Goal: Task Accomplishment & Management: Manage account settings

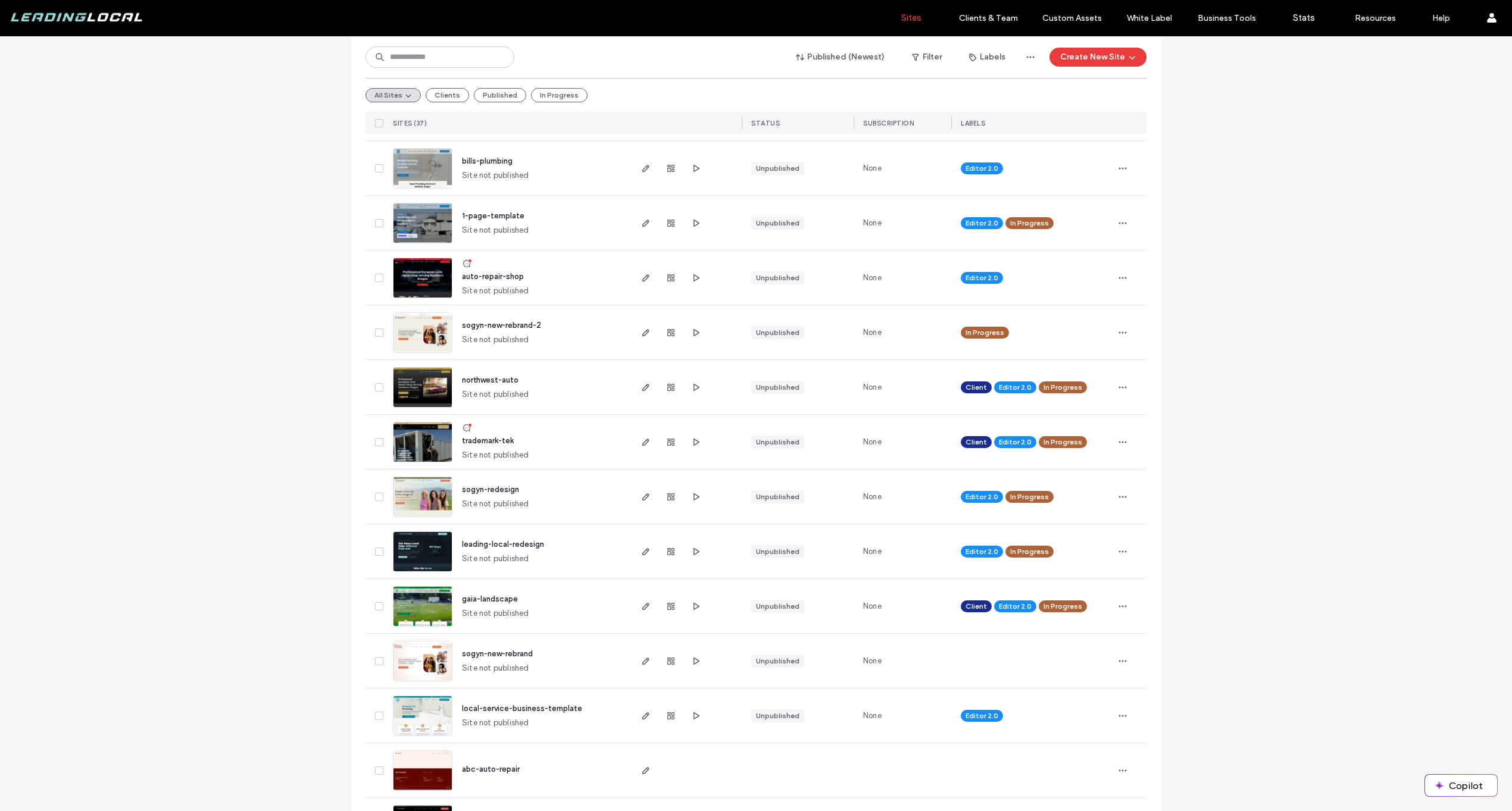
scroll to position [1292, 0]
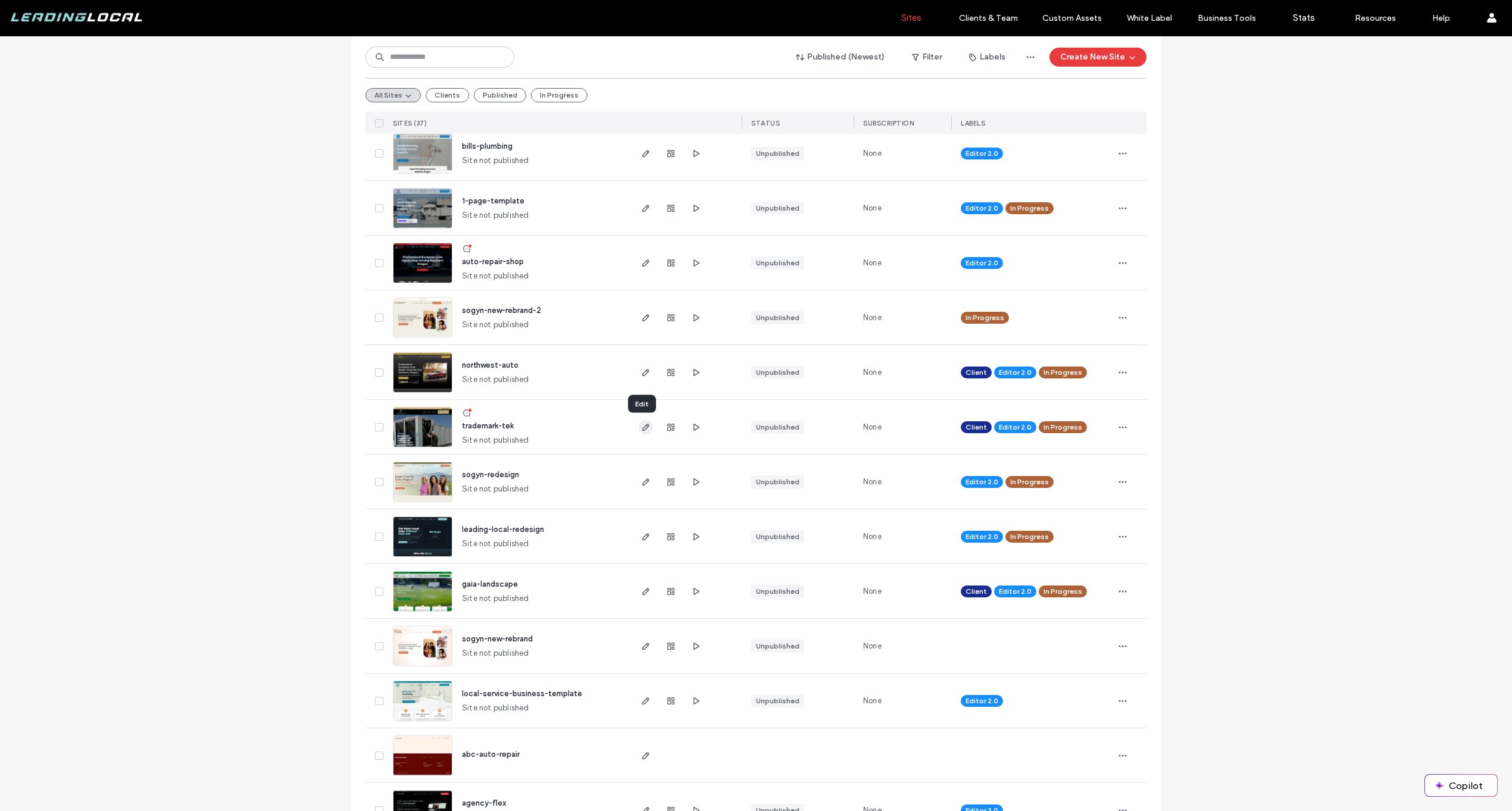
click at [643, 428] on use "button" at bounding box center [646, 428] width 7 height 7
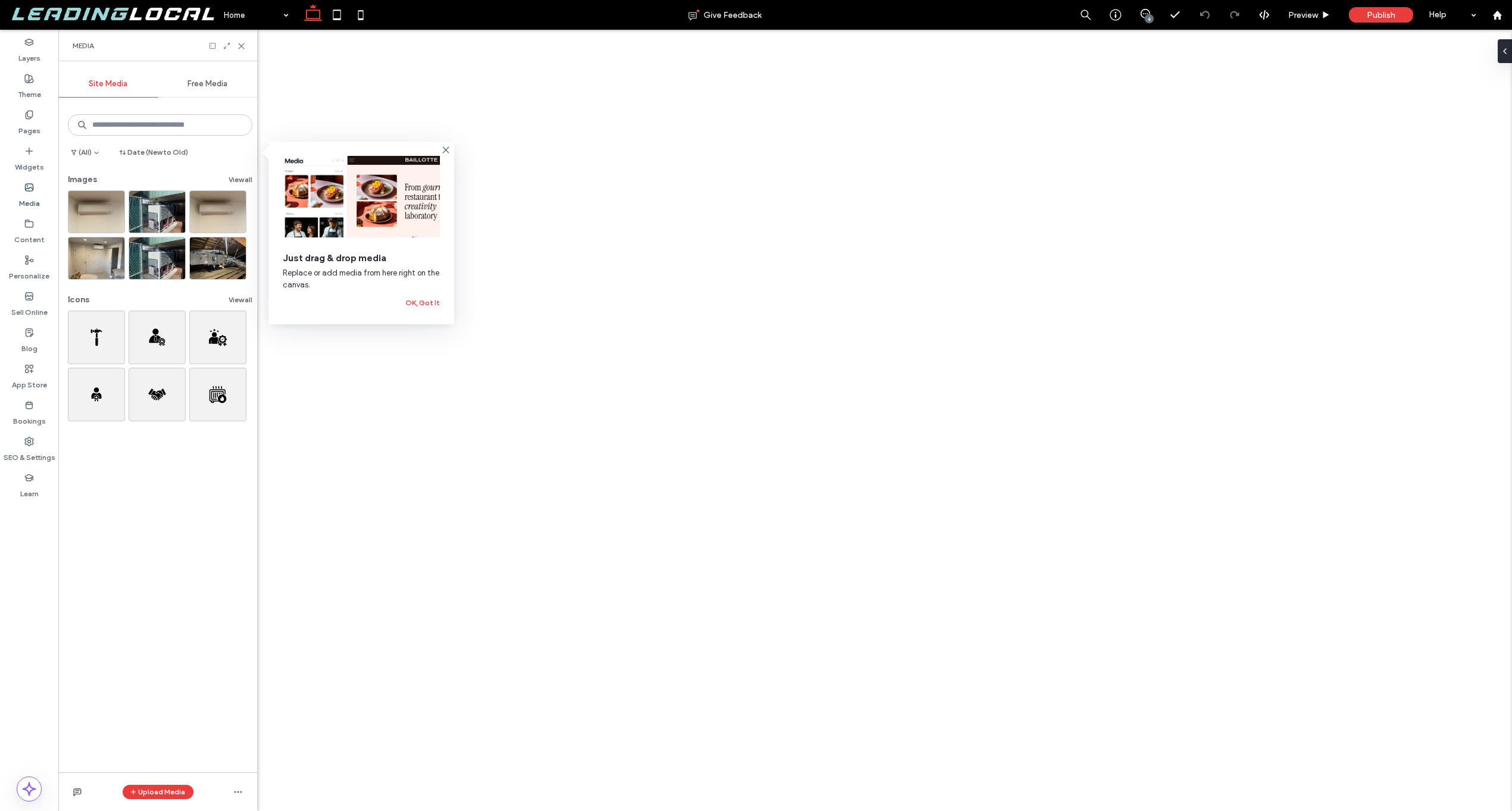
click at [16, 226] on div "Content" at bounding box center [29, 232] width 58 height 36
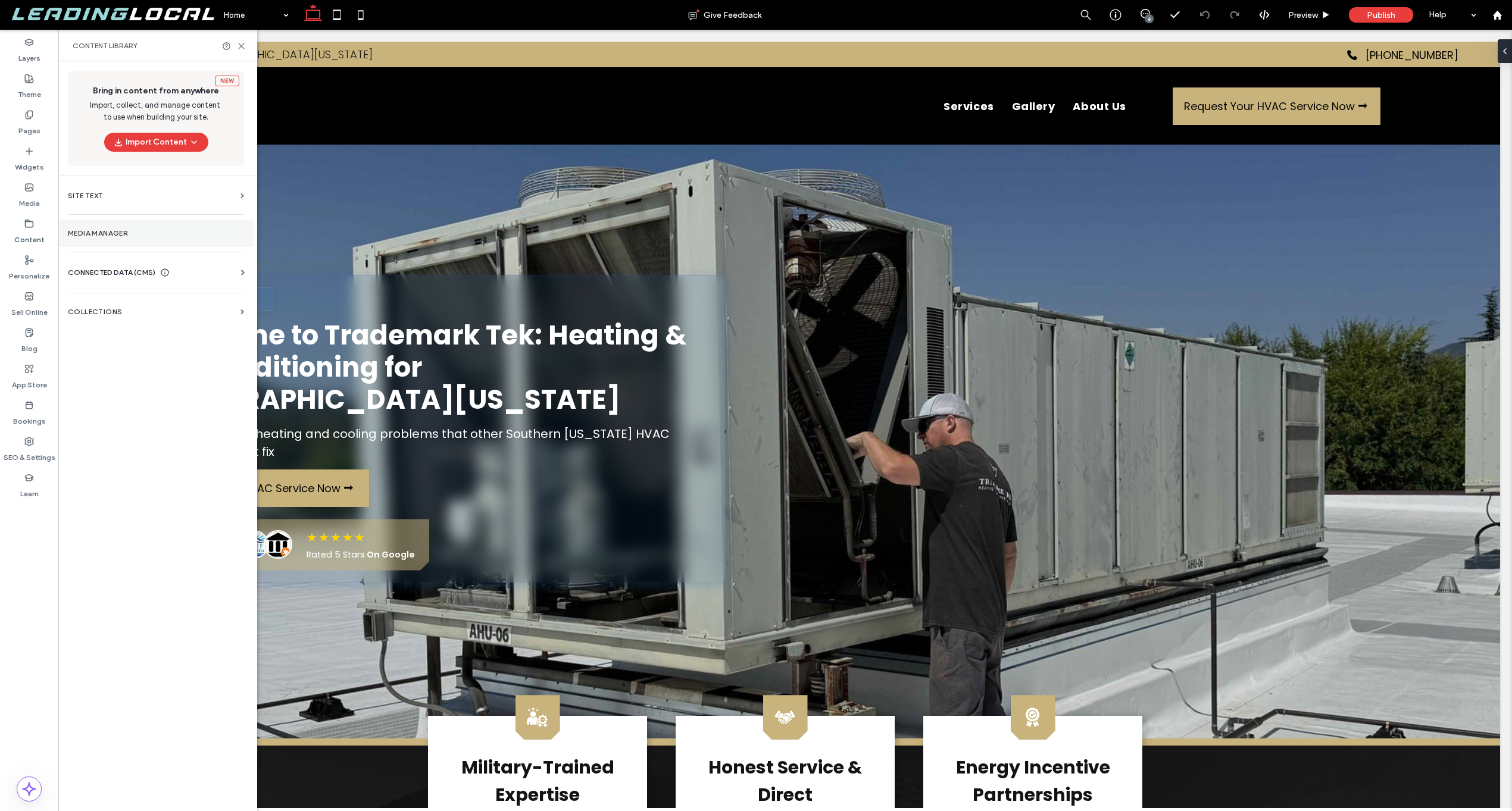
click at [100, 229] on label "Media Manager" at bounding box center [156, 233] width 176 height 8
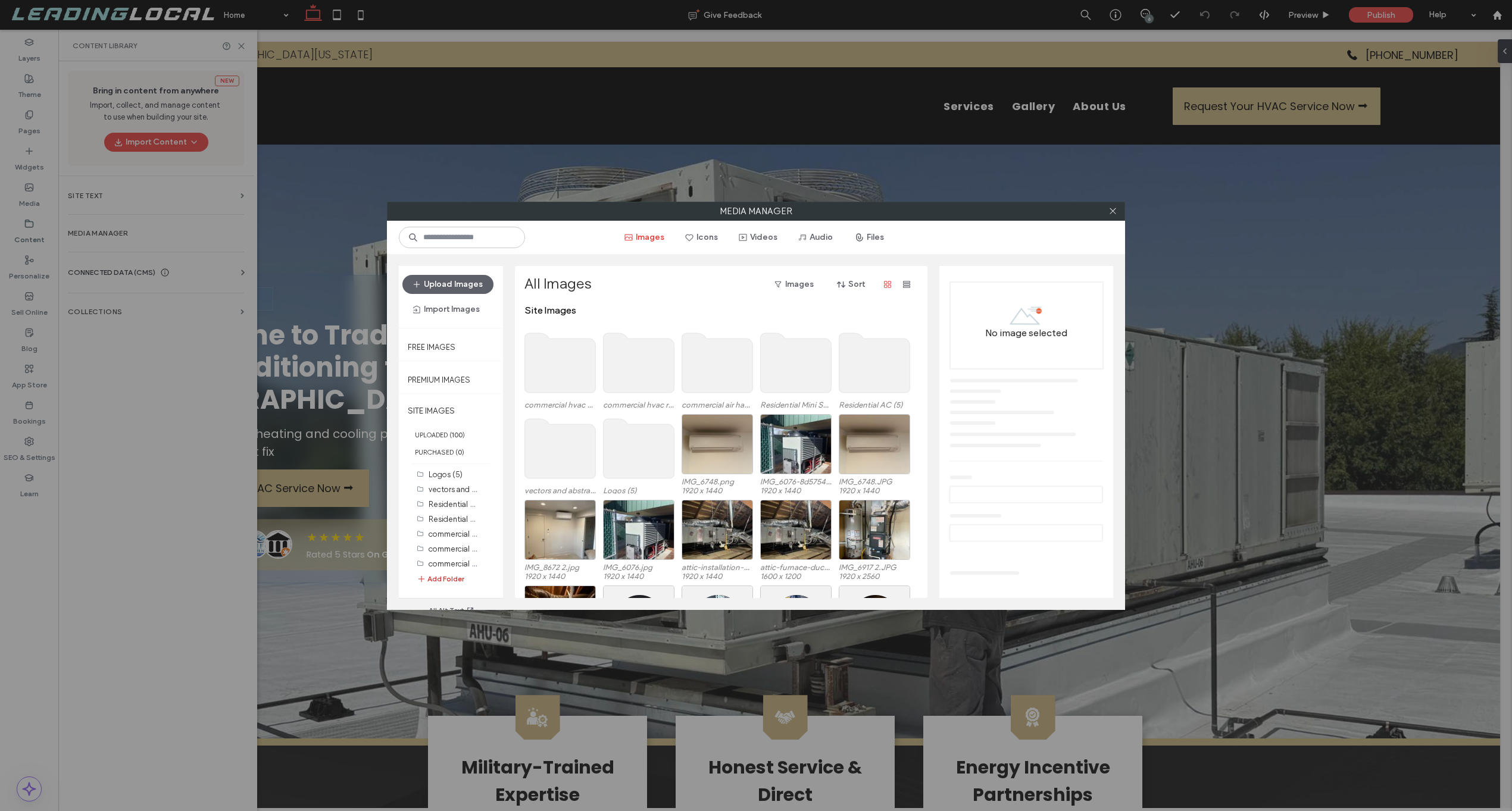
click at [441, 580] on button "Add Folder" at bounding box center [441, 579] width 48 height 14
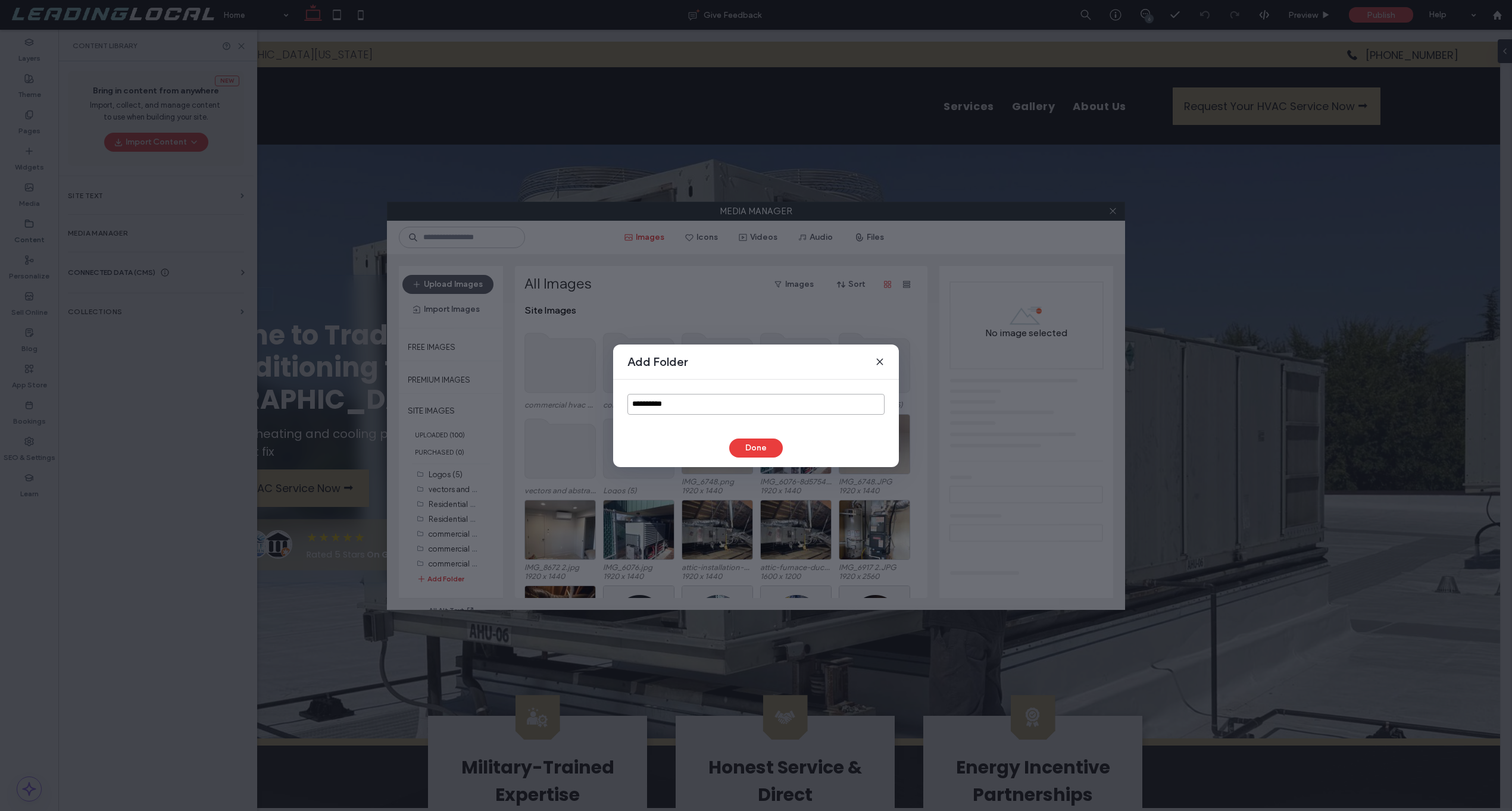
click at [712, 395] on input "**********" at bounding box center [756, 404] width 257 height 21
type input "***"
click at [757, 443] on button "Done" at bounding box center [755, 448] width 53 height 19
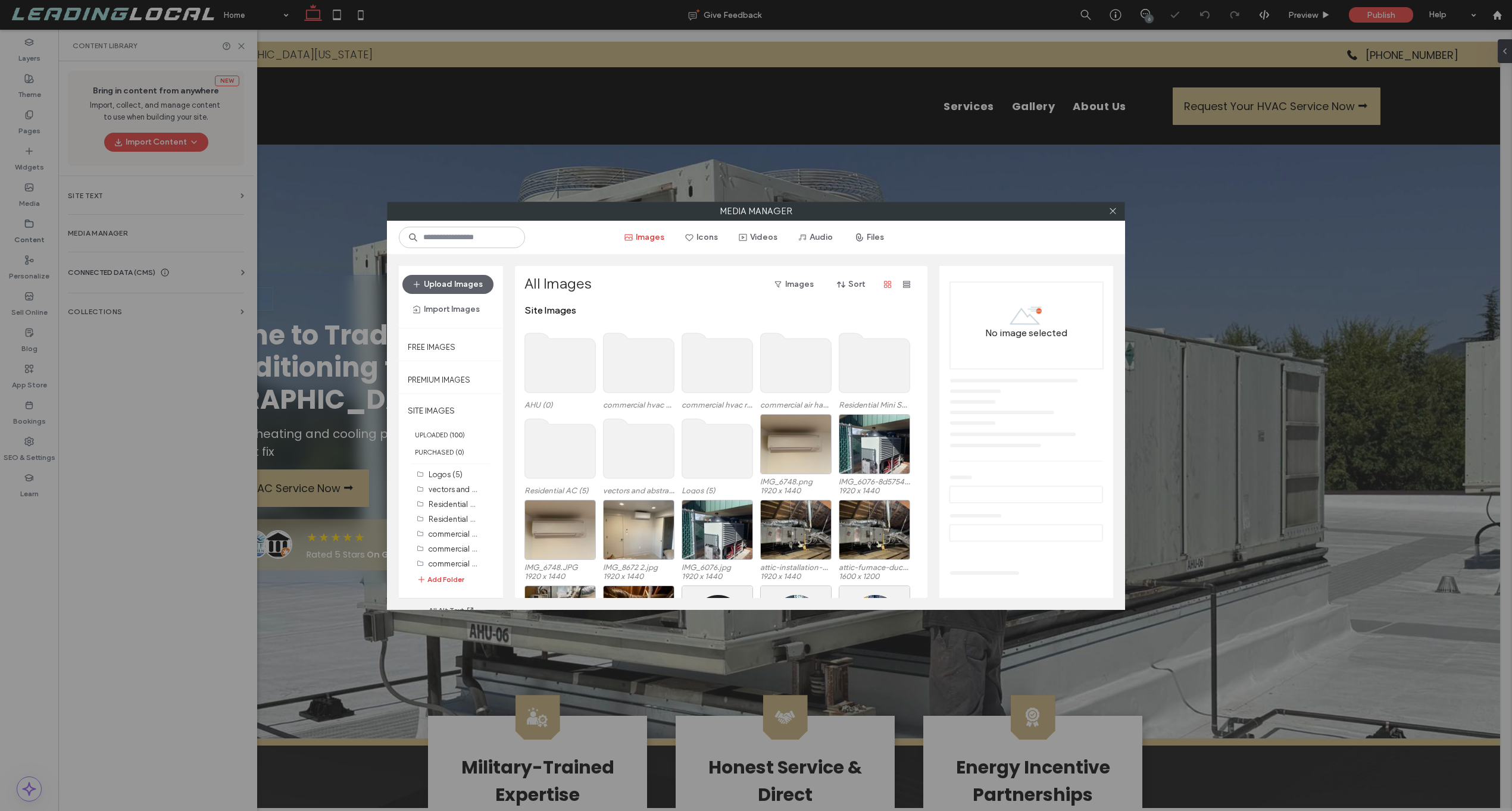
click at [544, 356] on use at bounding box center [560, 363] width 71 height 60
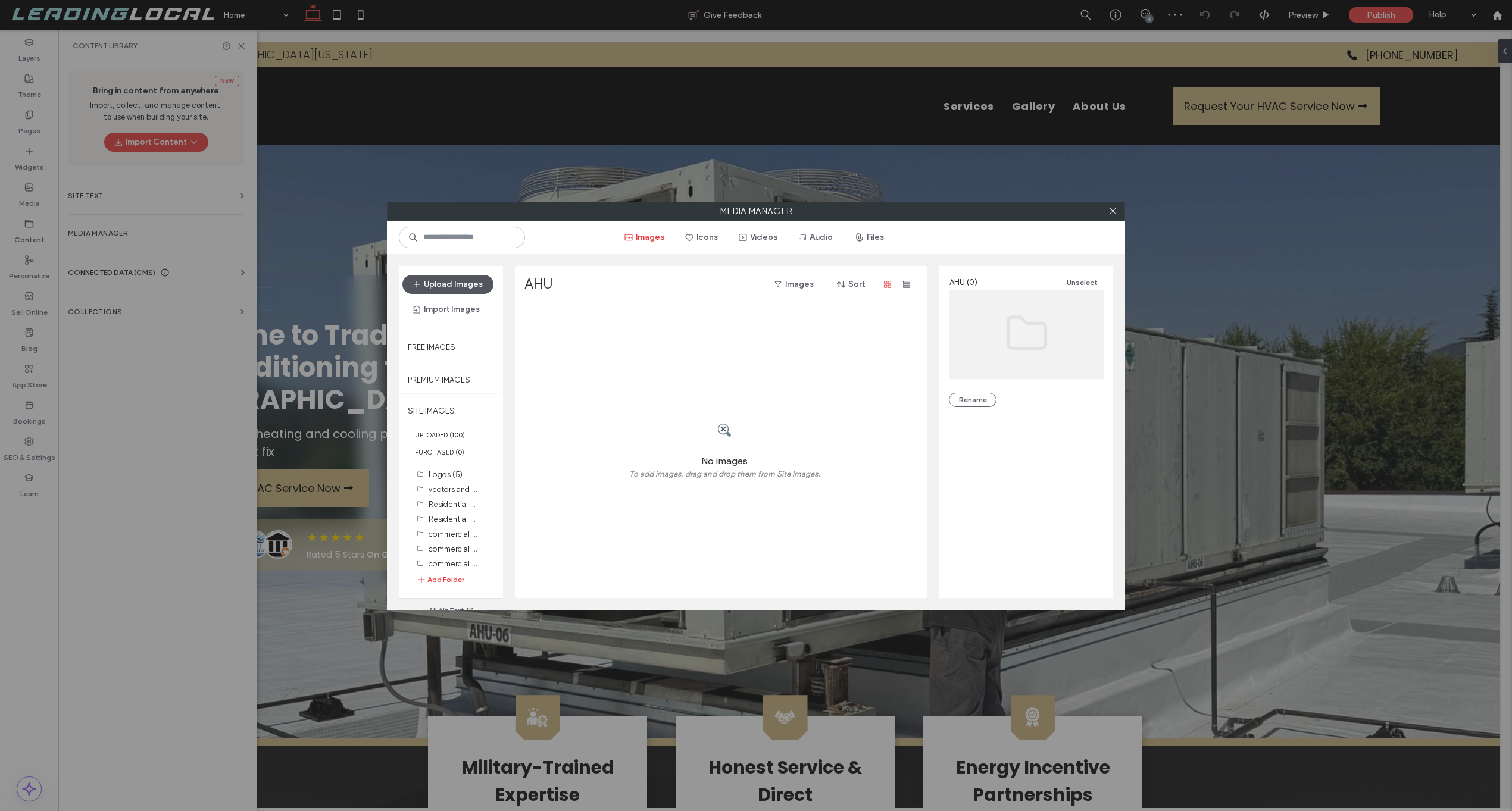
click at [470, 288] on button "Upload Images" at bounding box center [448, 284] width 91 height 19
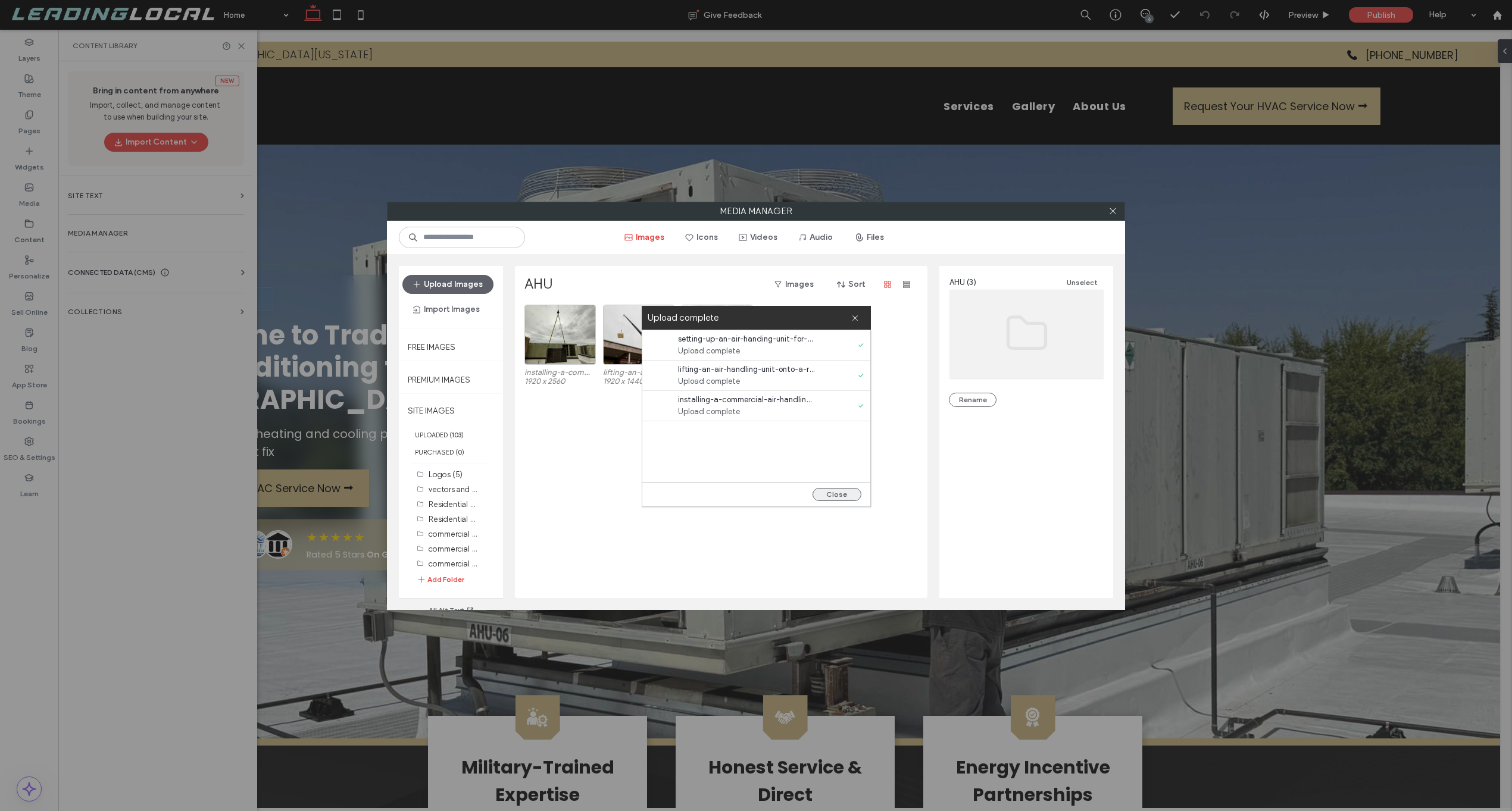
click at [831, 495] on button "Close" at bounding box center [837, 494] width 49 height 13
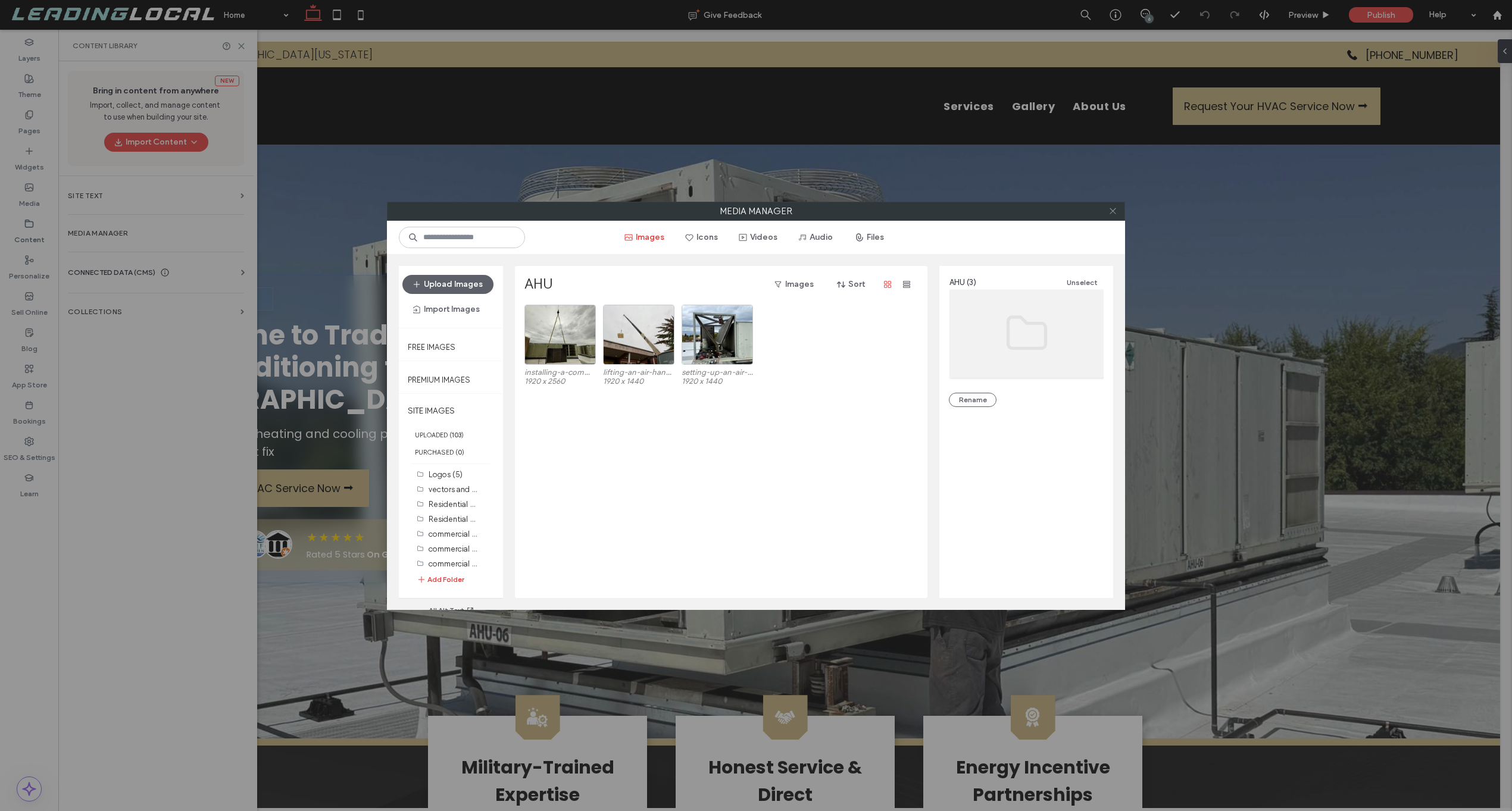
click at [1113, 215] on icon at bounding box center [1113, 211] width 9 height 9
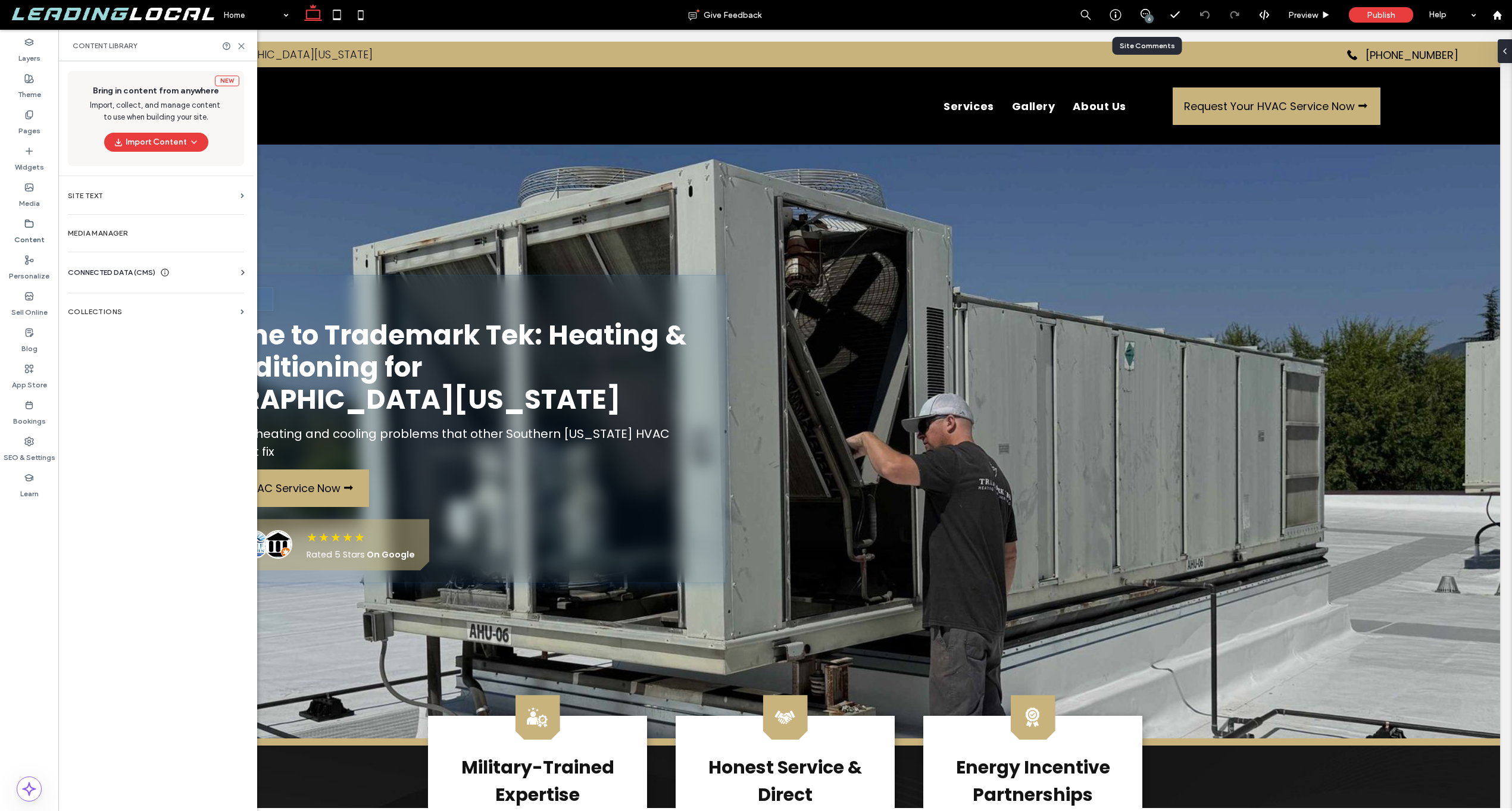
click at [1146, 19] on div "6" at bounding box center [1149, 19] width 9 height 9
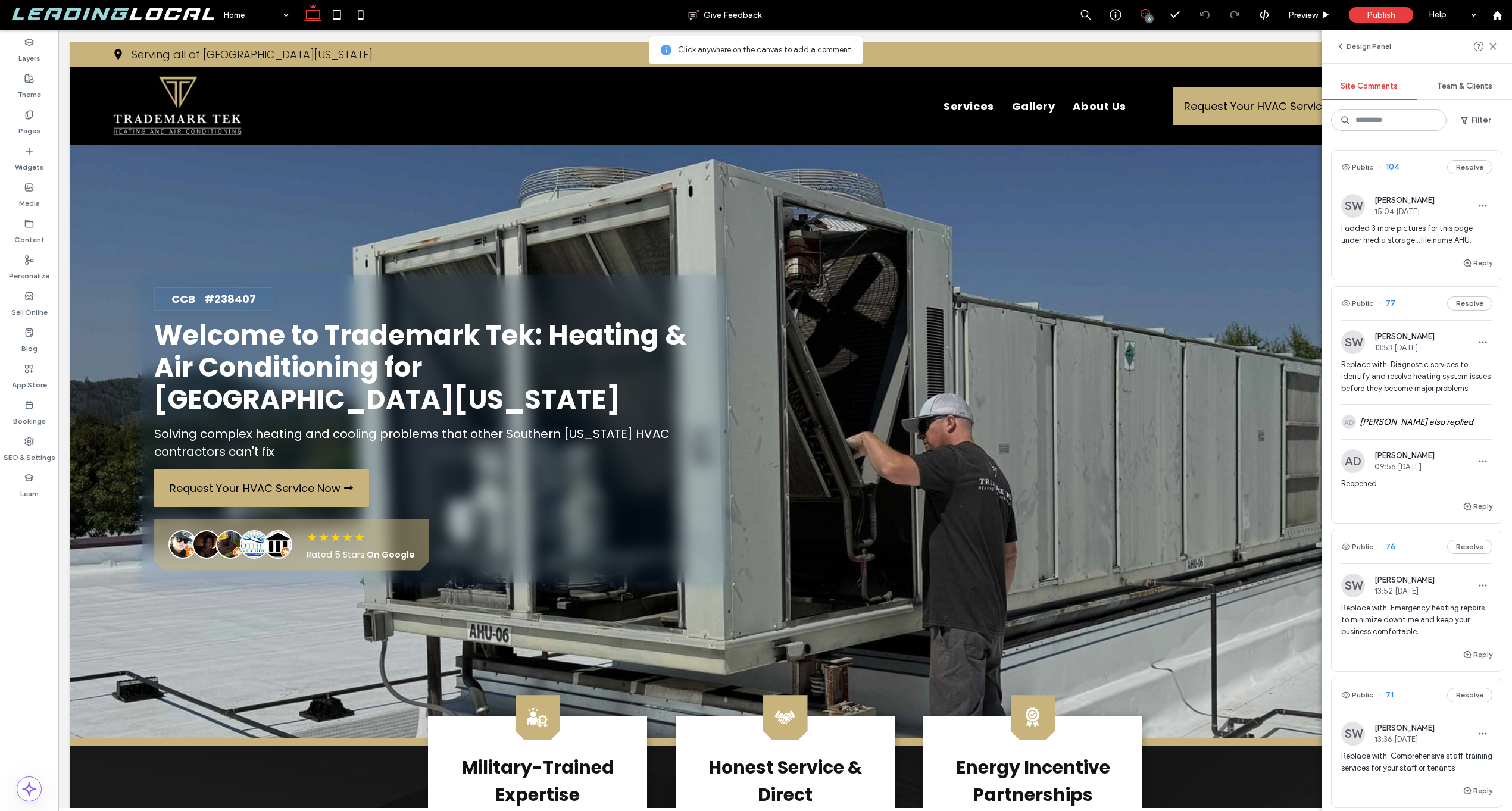
click at [1400, 200] on span "Sheana Wilkinson" at bounding box center [1404, 200] width 60 height 9
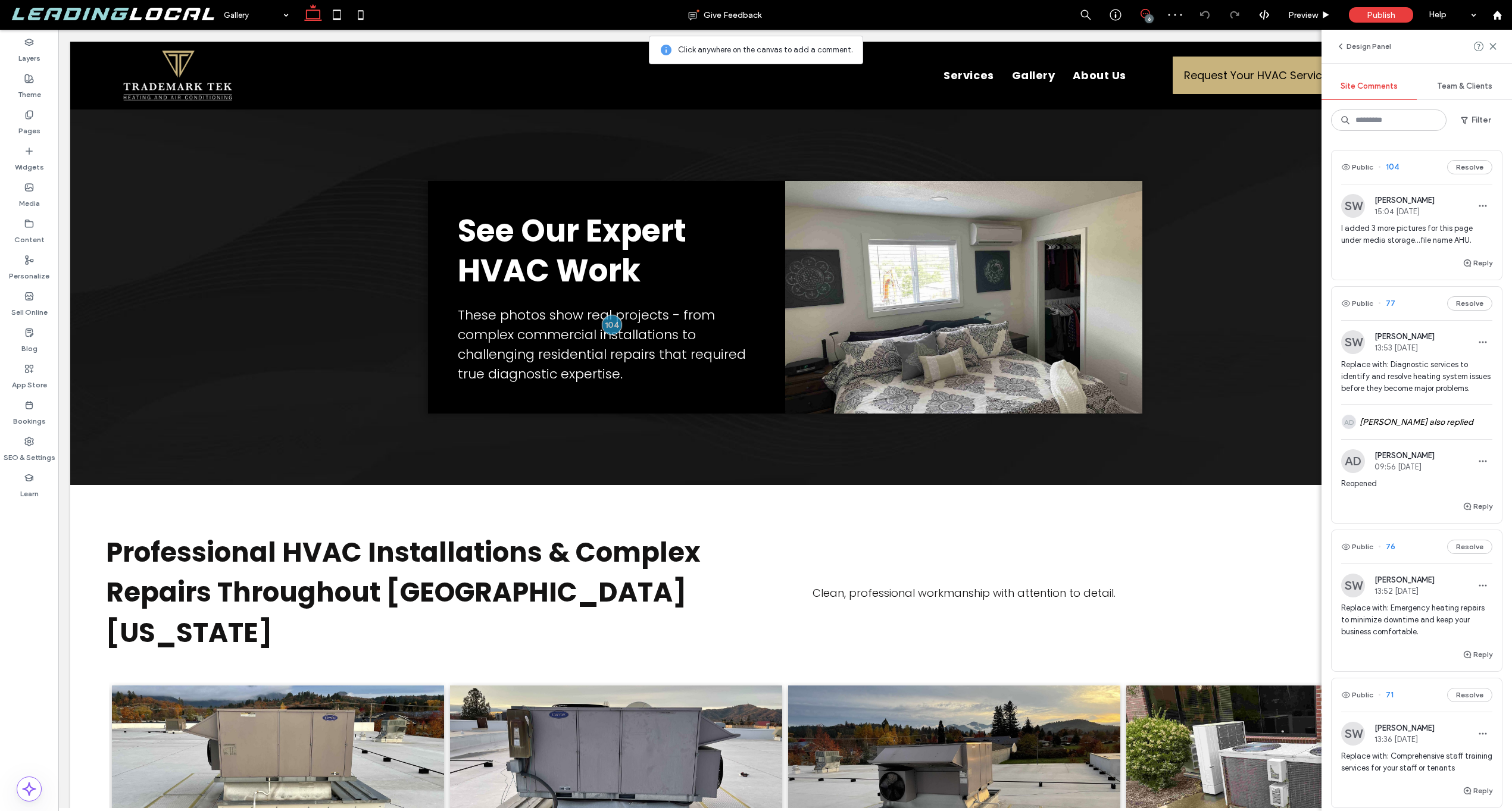
scroll to position [225, 0]
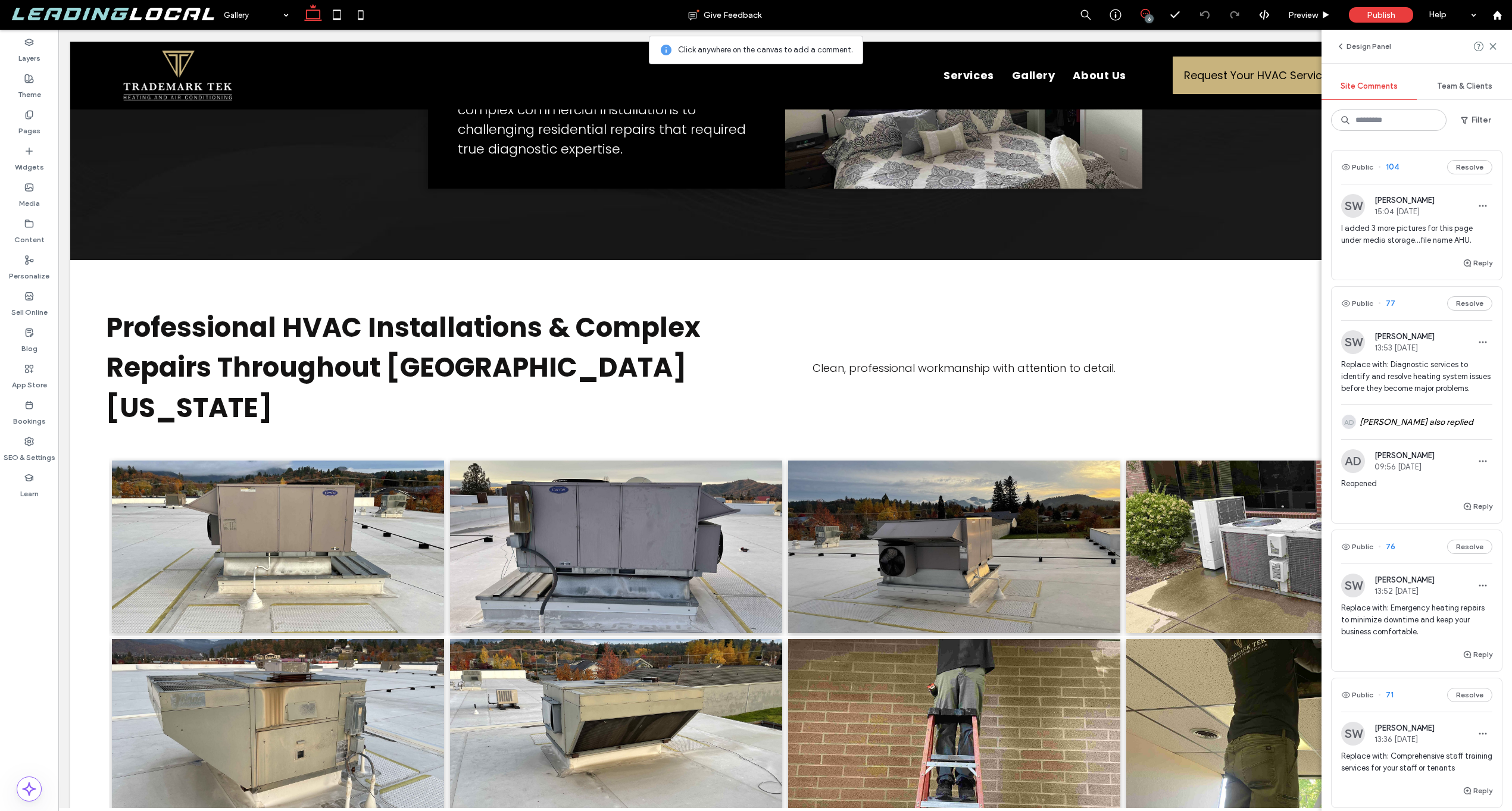
click at [1401, 390] on span "Replace with: Diagnostic services to identify and resolve heating system issues…" at bounding box center [1417, 376] width 151 height 35
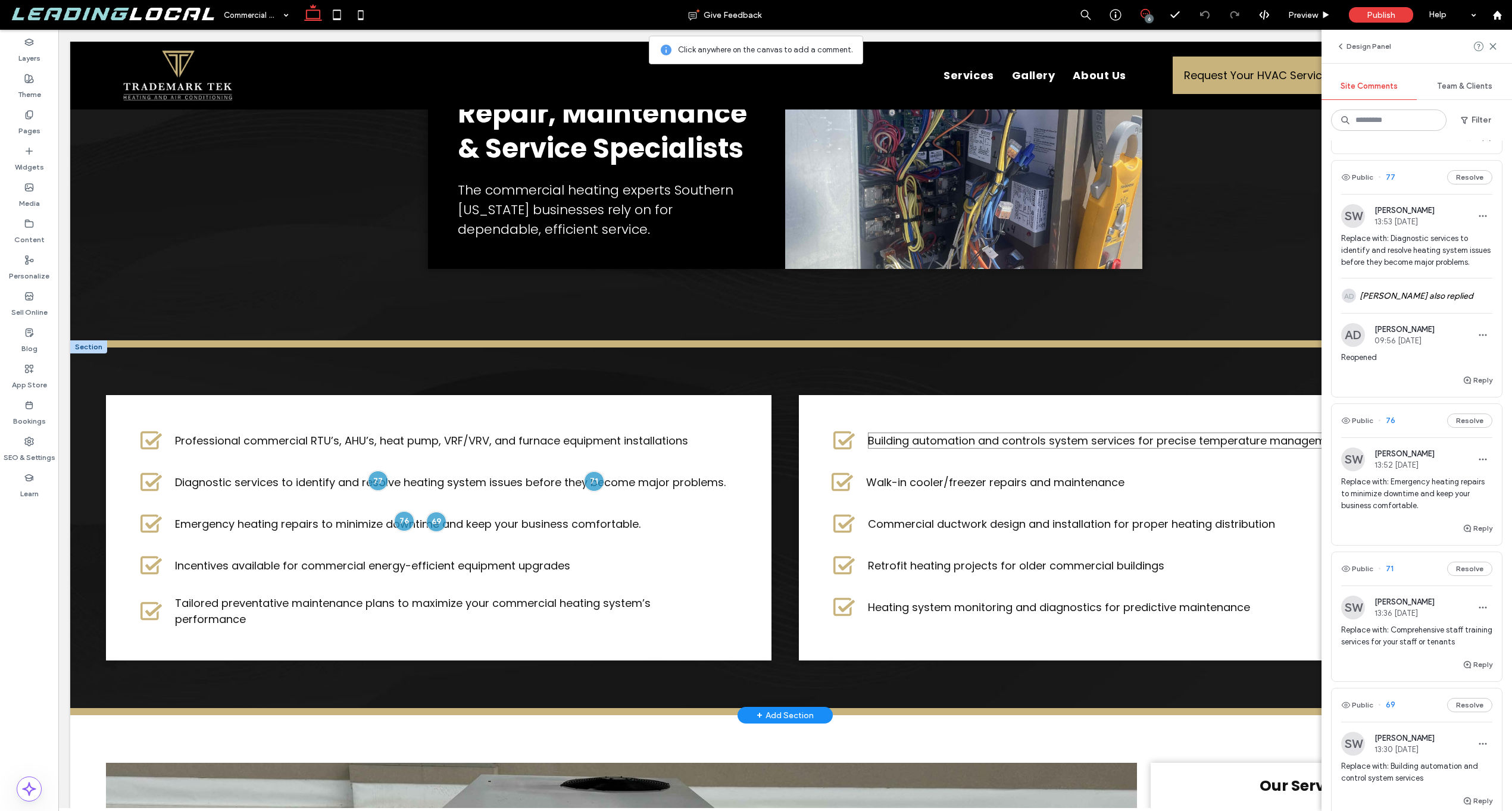
scroll to position [150, 0]
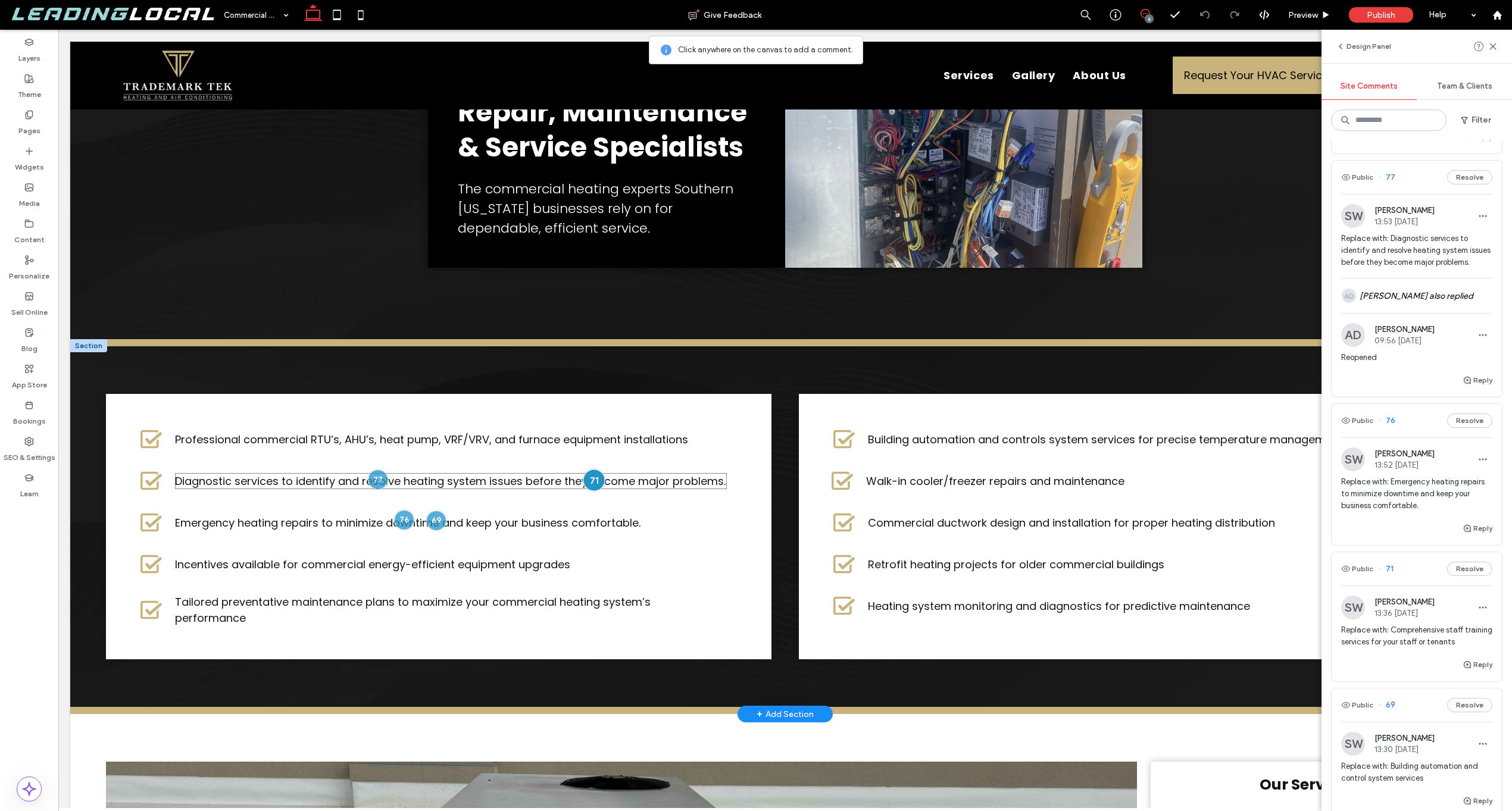
click at [584, 484] on div at bounding box center [594, 479] width 22 height 22
click at [407, 523] on div at bounding box center [404, 519] width 22 height 22
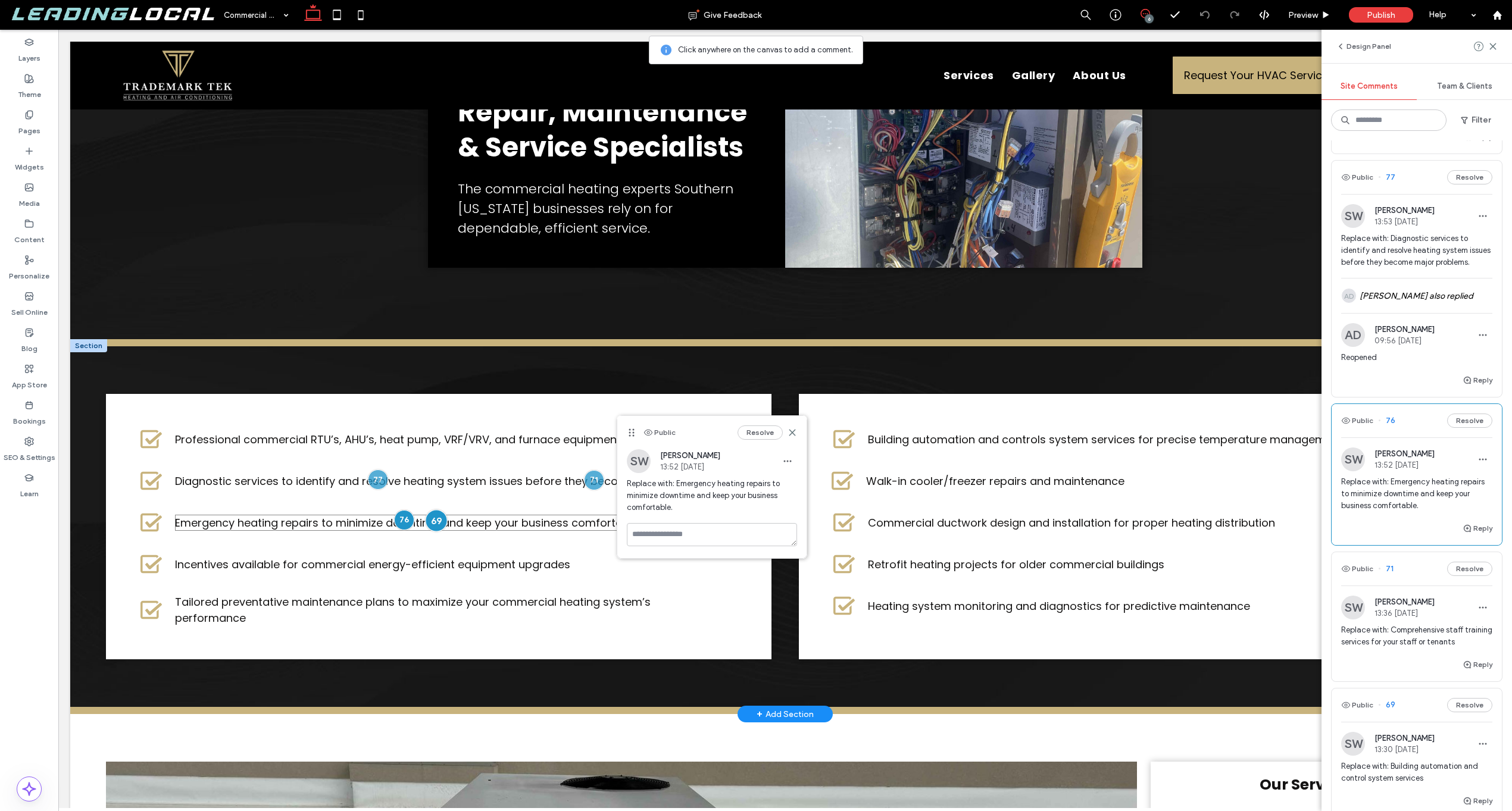
click at [431, 524] on div at bounding box center [437, 520] width 22 height 22
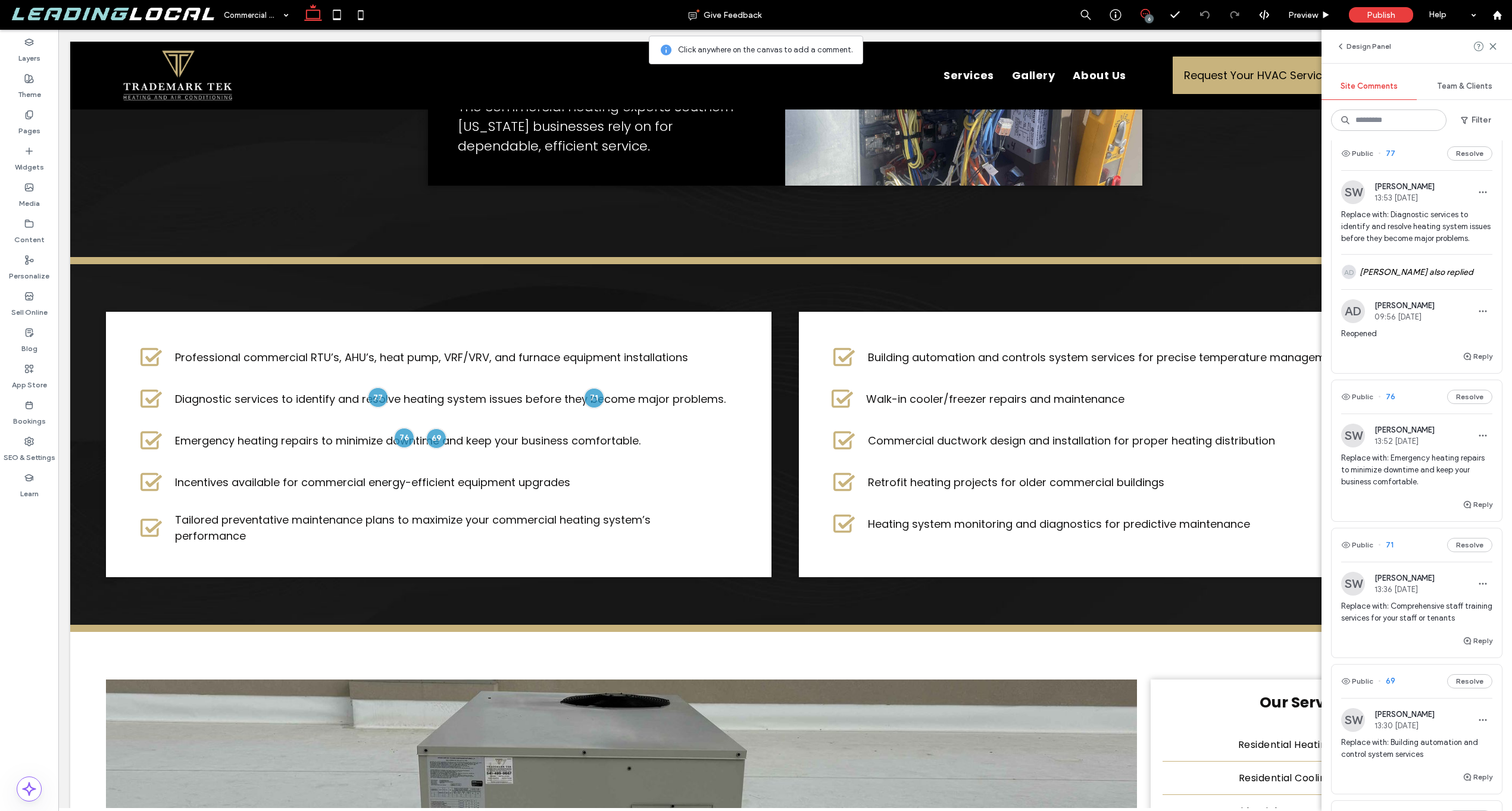
scroll to position [311, 0]
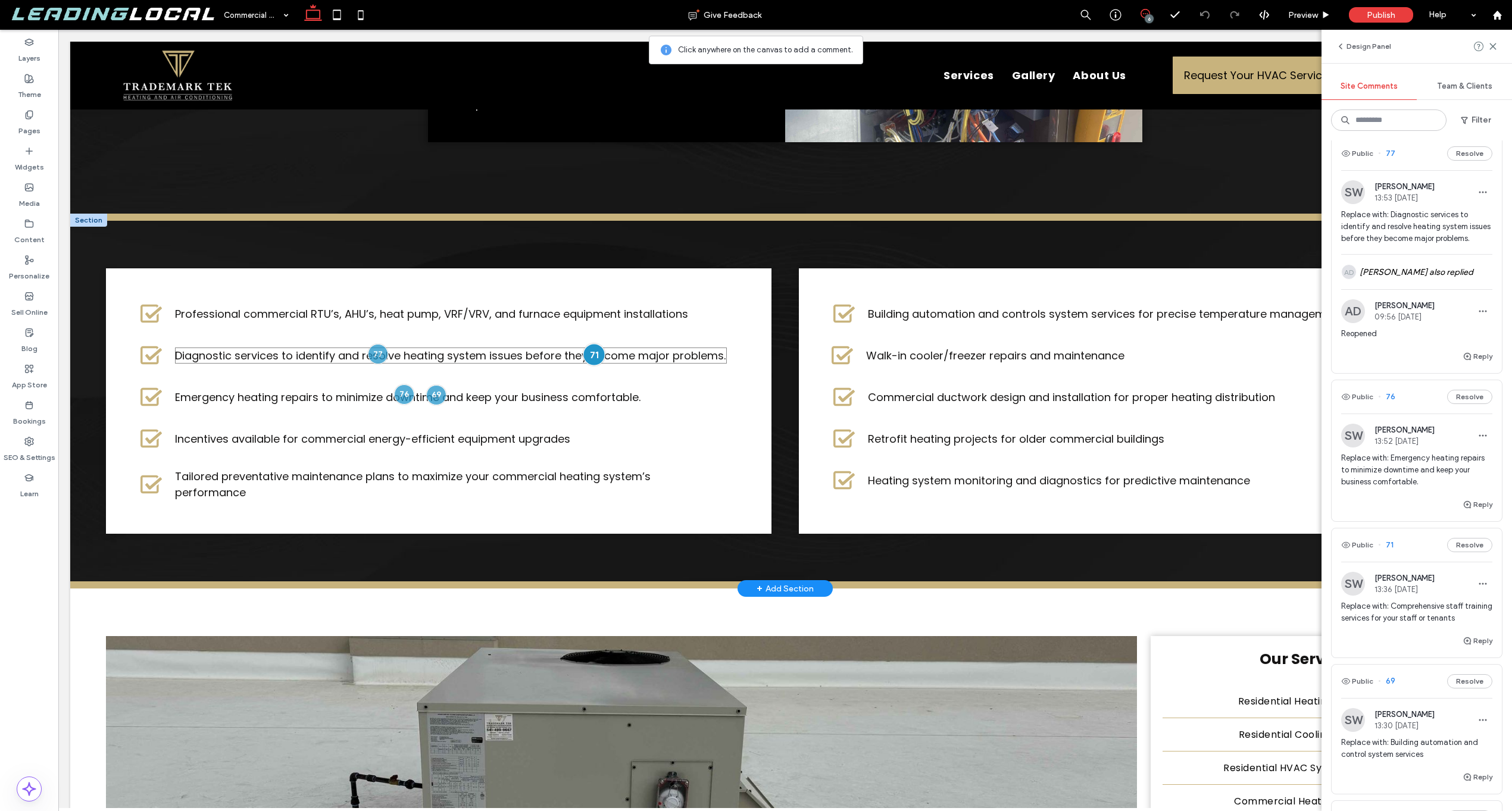
click at [596, 358] on div at bounding box center [594, 354] width 22 height 22
click at [430, 405] on div at bounding box center [437, 395] width 22 height 22
click at [400, 398] on div at bounding box center [404, 394] width 22 height 22
click at [381, 360] on div at bounding box center [378, 353] width 22 height 22
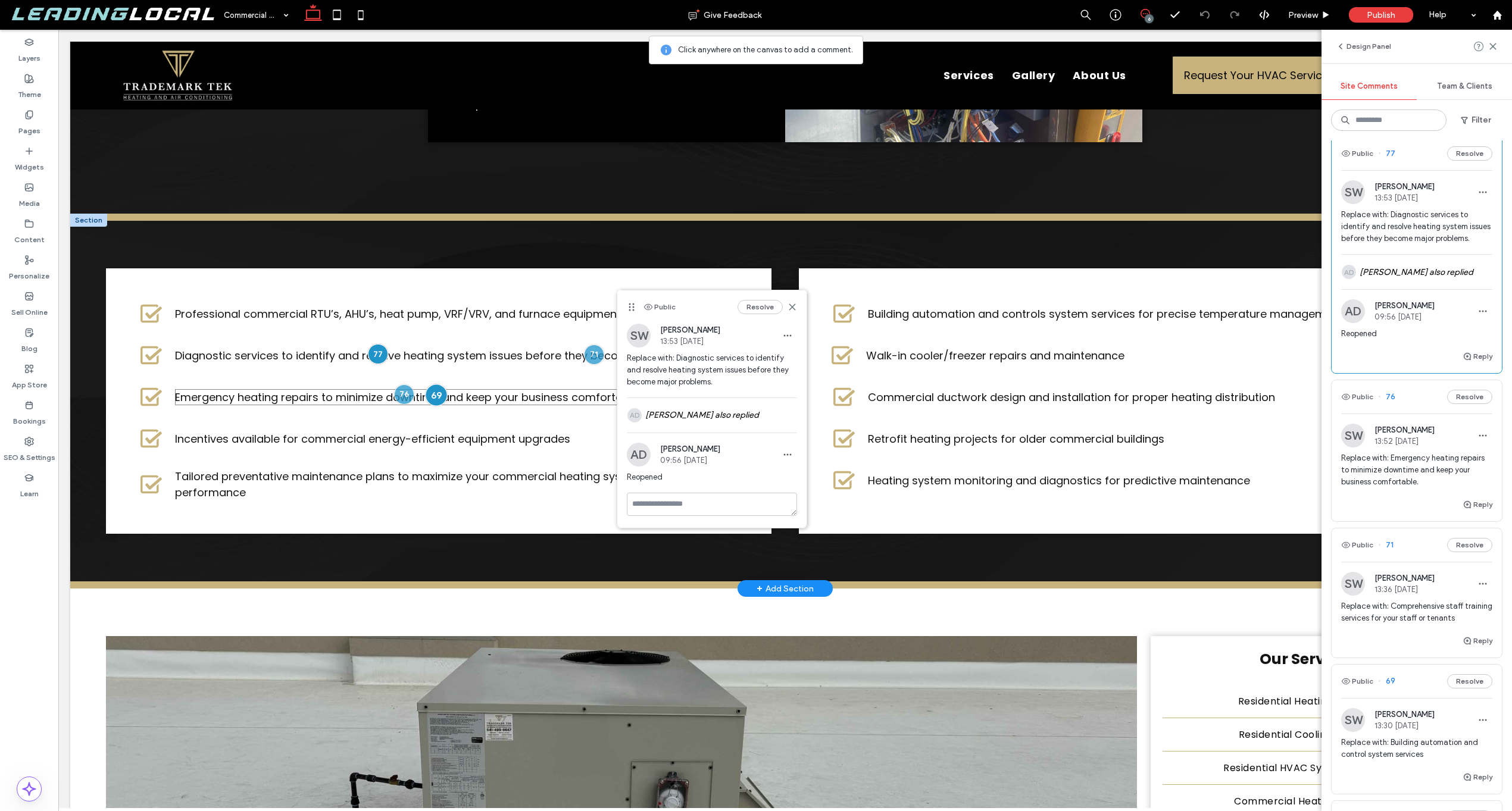
click at [436, 406] on div at bounding box center [437, 395] width 22 height 22
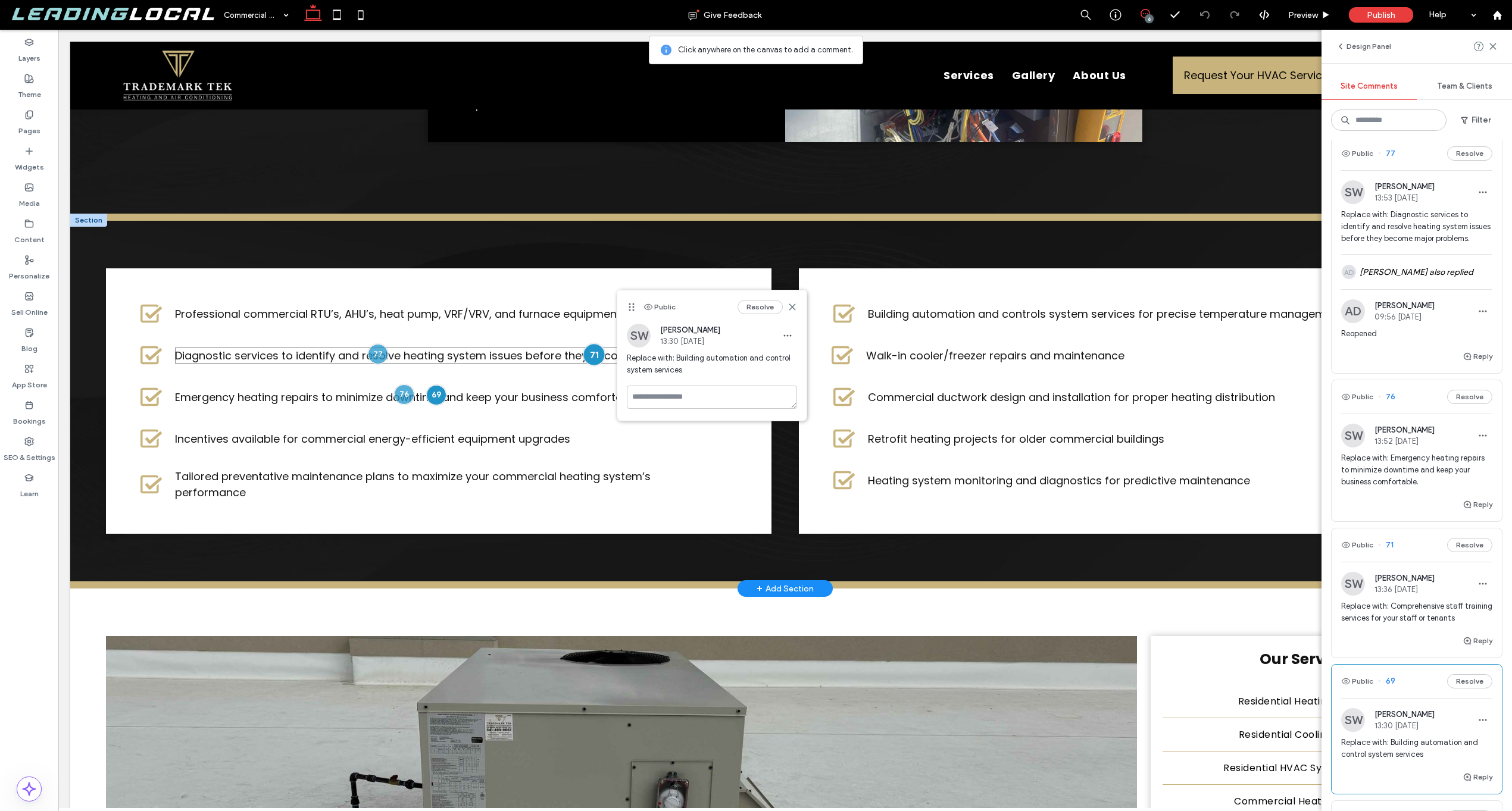
click at [588, 356] on div at bounding box center [594, 354] width 22 height 22
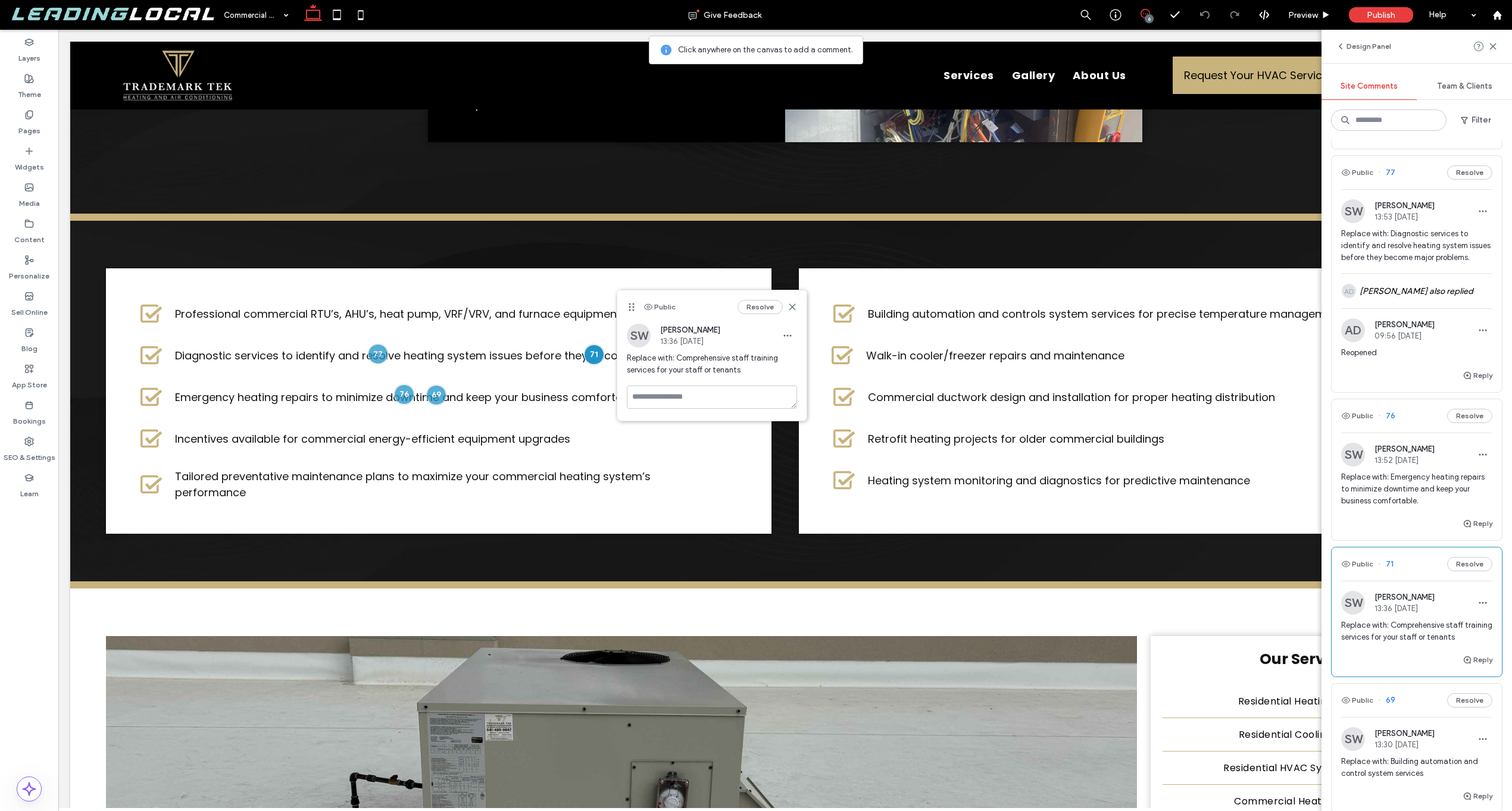
scroll to position [130, 0]
click at [1478, 336] on icon "button" at bounding box center [1483, 332] width 10 height 10
click at [1483, 341] on span "button" at bounding box center [1482, 331] width 19 height 19
click at [1488, 336] on div "AD Al Dagsaan 09:56 Oct 15 2025 Reopened" at bounding box center [1417, 344] width 170 height 50
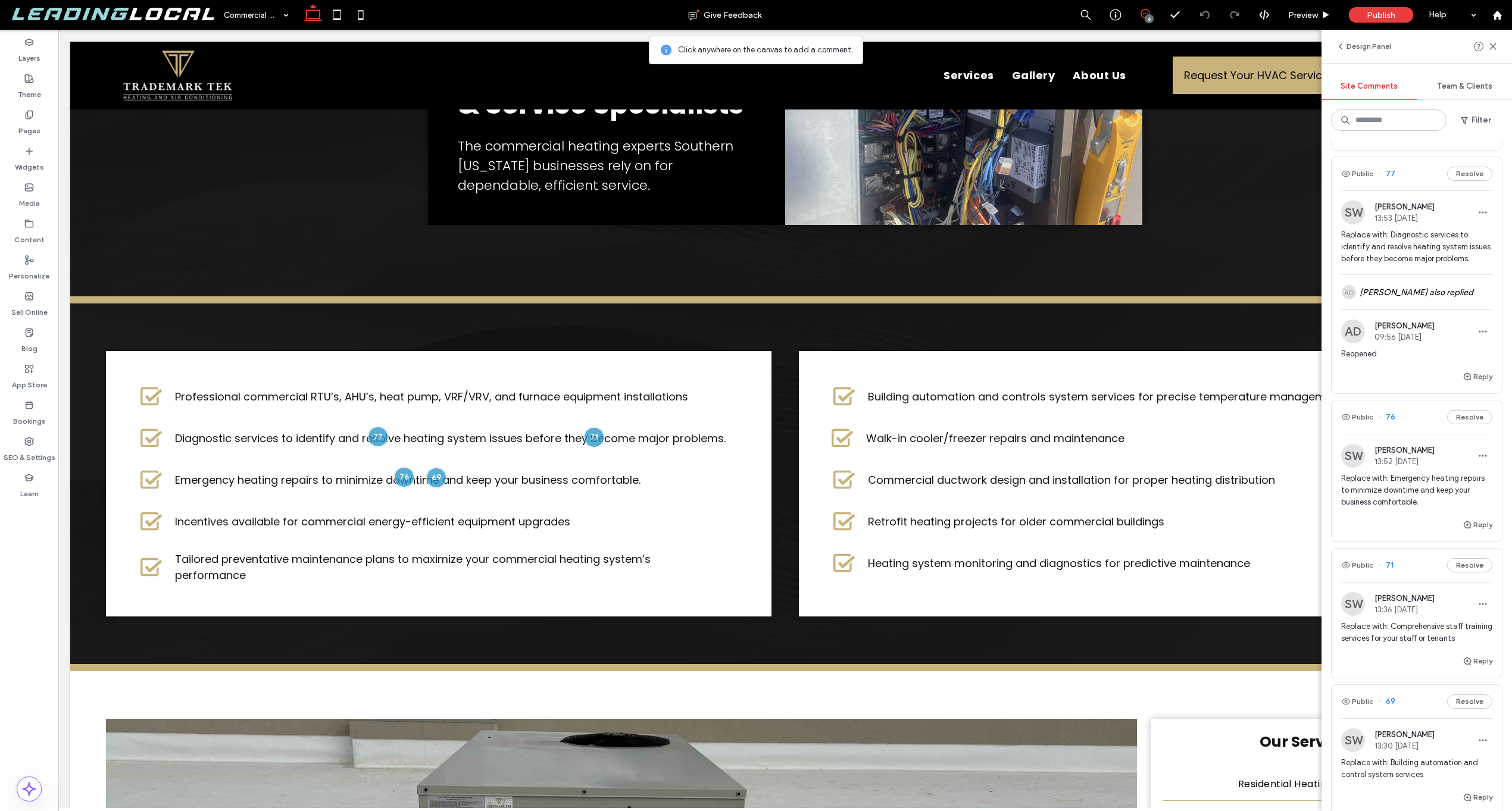
scroll to position [220, 0]
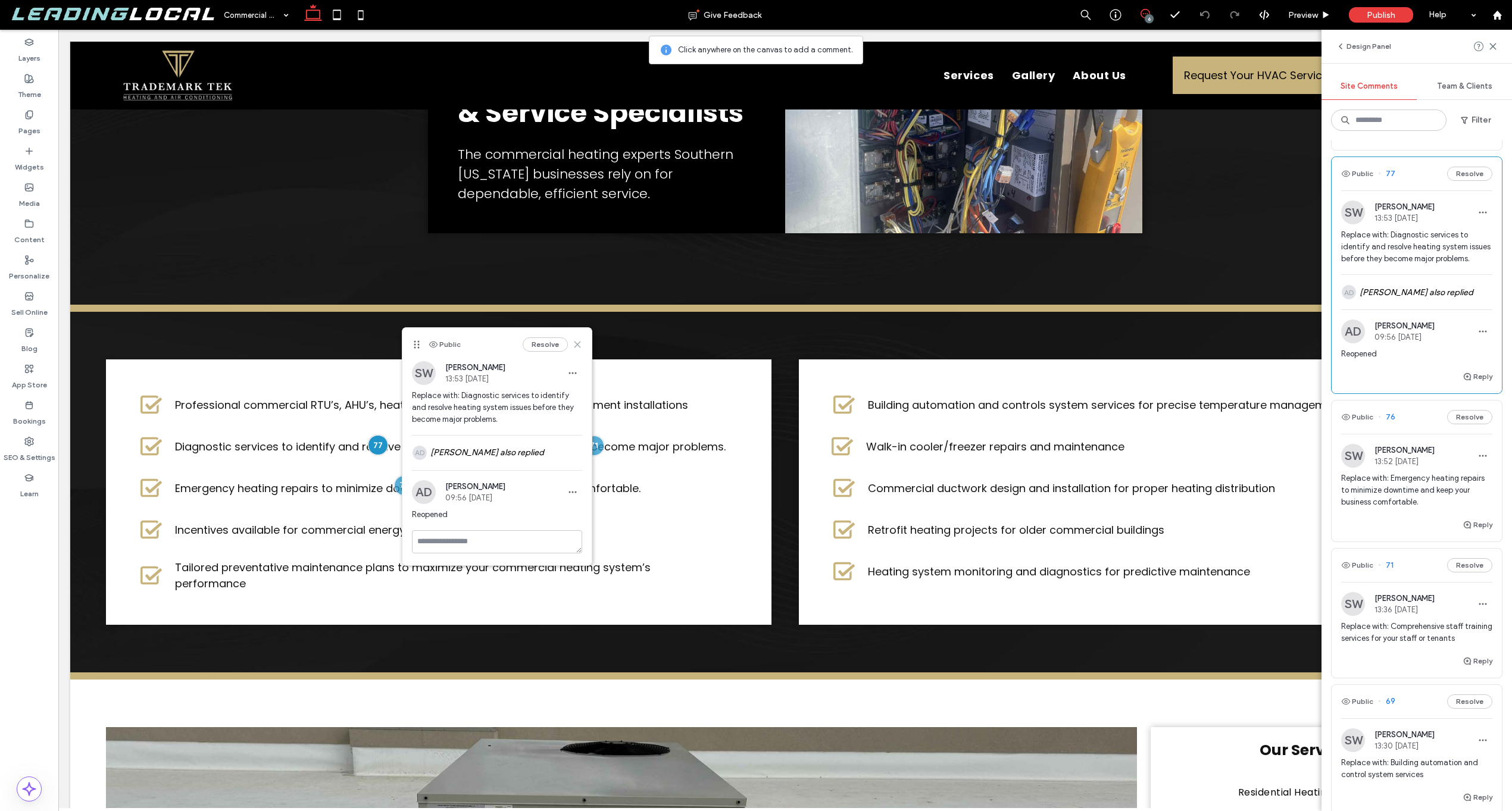
click at [577, 343] on use at bounding box center [577, 344] width 5 height 5
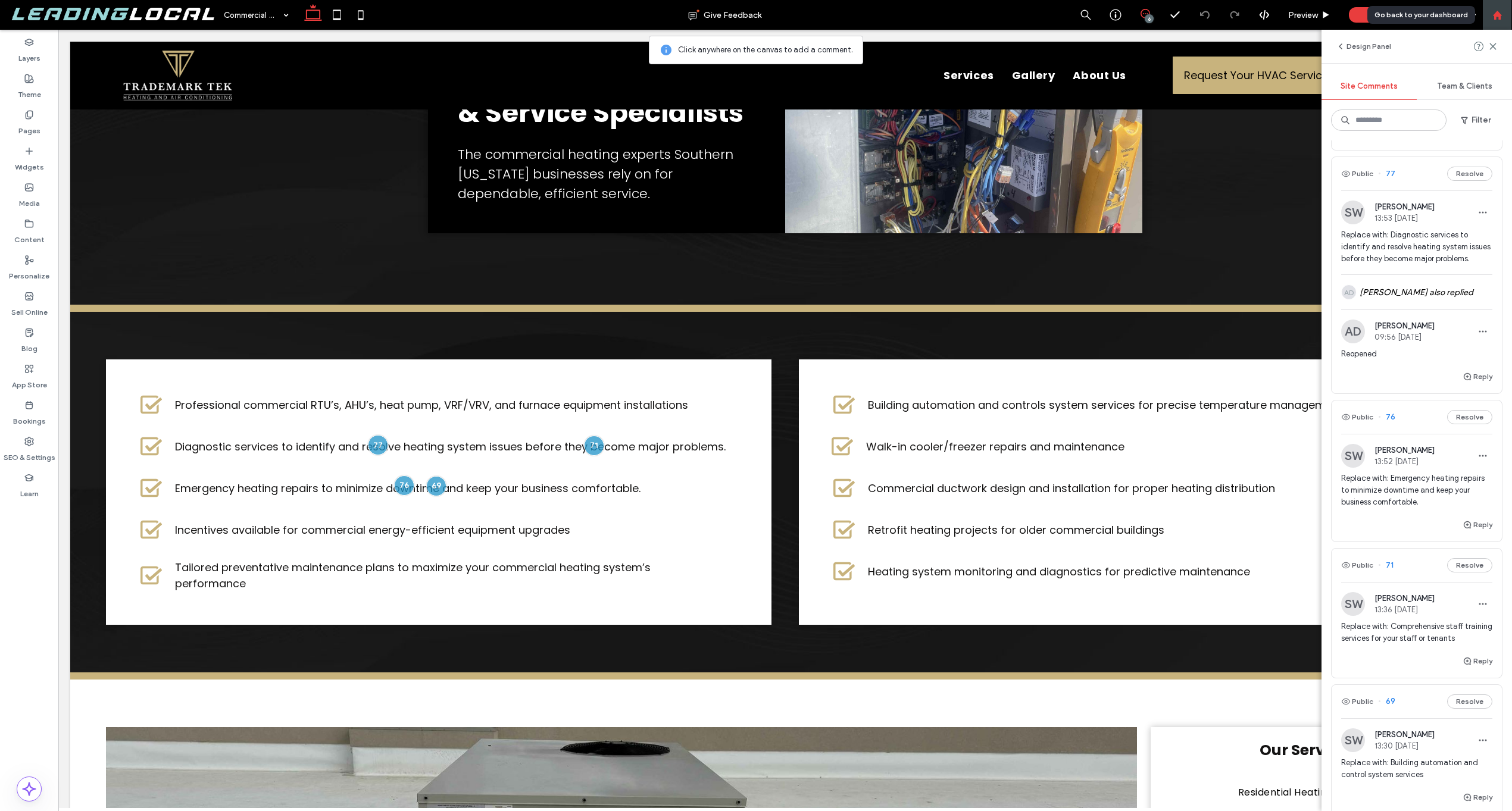
click at [1497, 13] on use at bounding box center [1497, 14] width 9 height 9
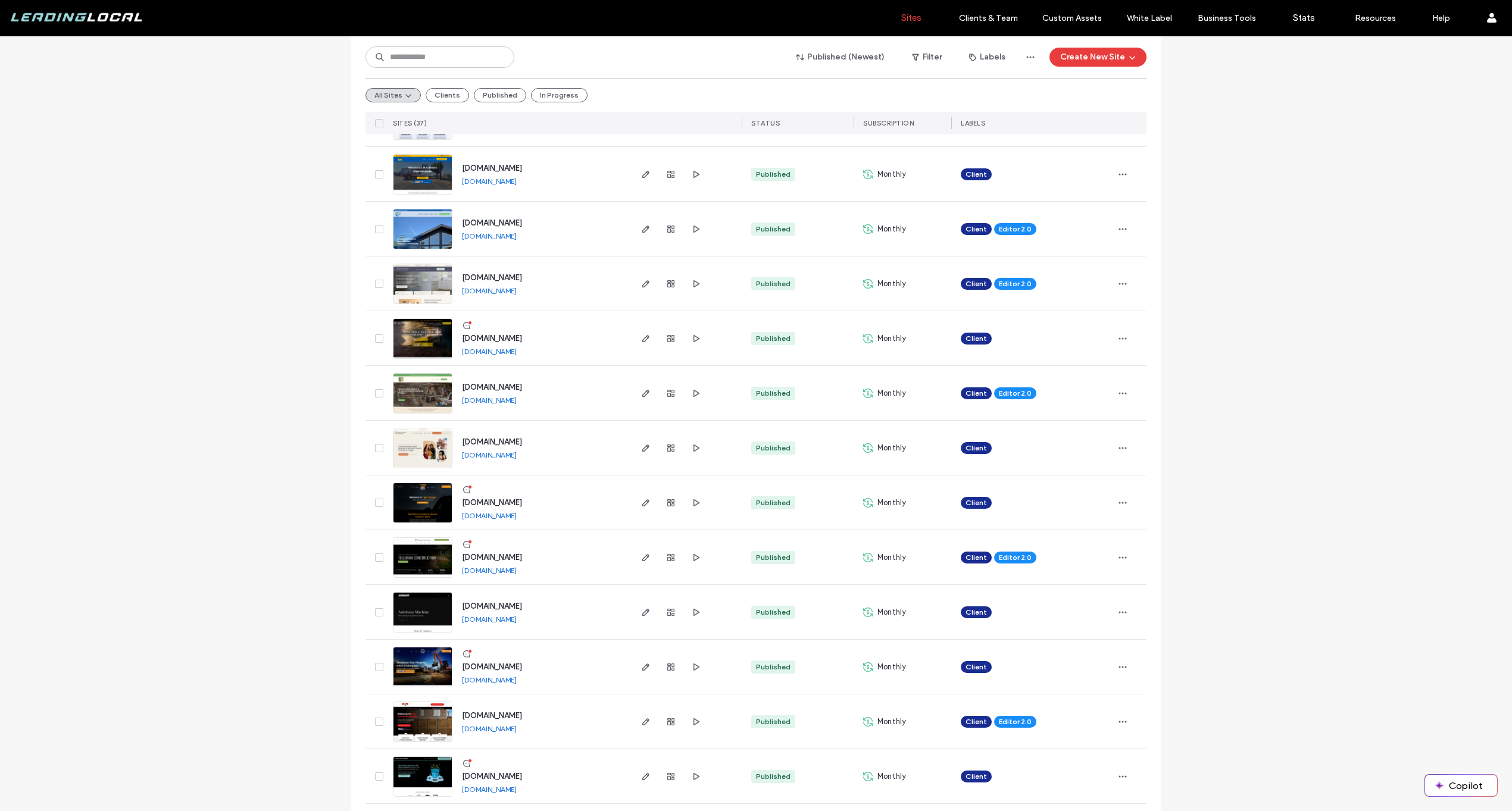
scroll to position [96, 0]
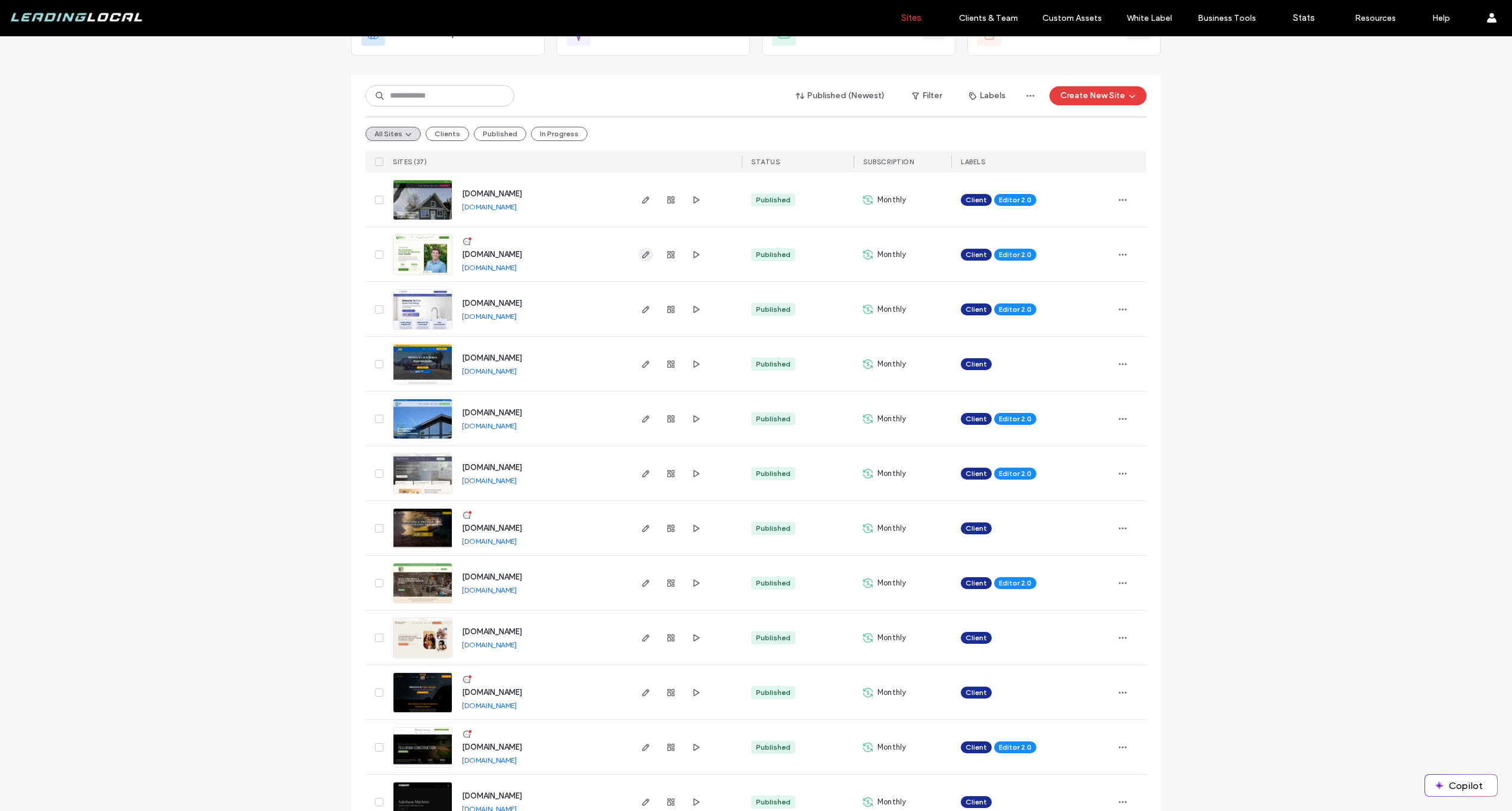
click at [641, 254] on icon "button" at bounding box center [645, 255] width 10 height 10
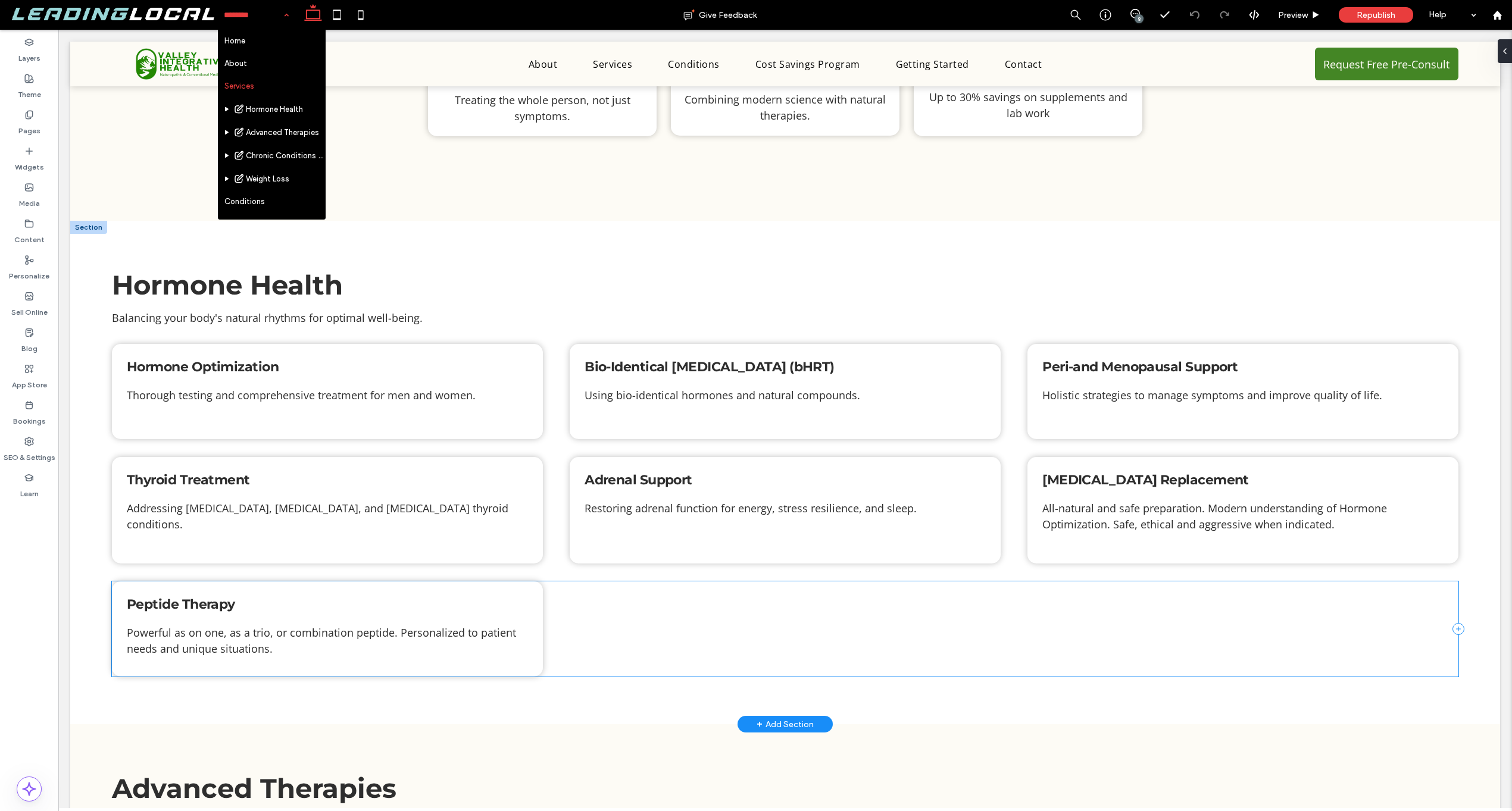
scroll to position [59, 0]
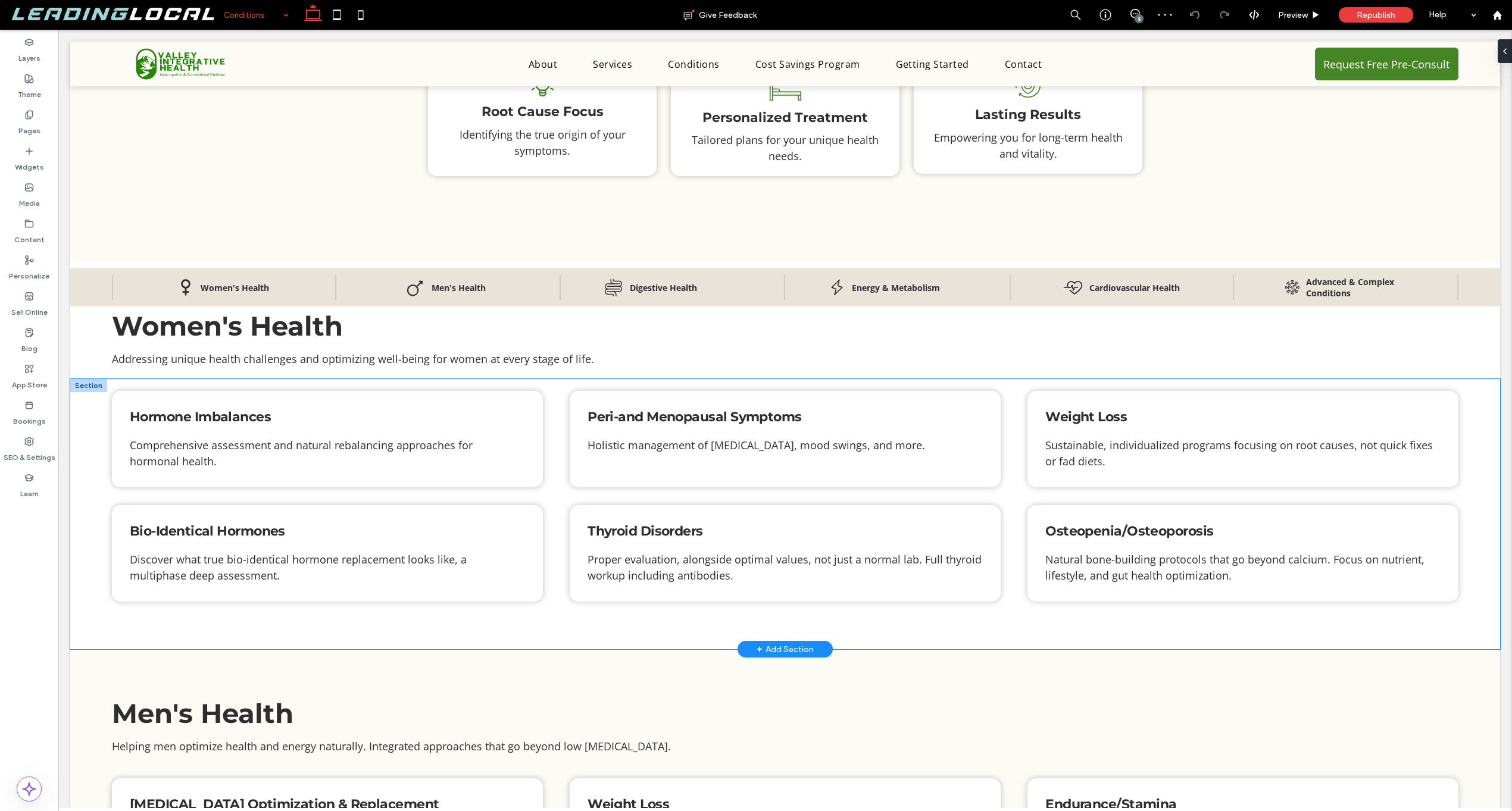
scroll to position [254, 0]
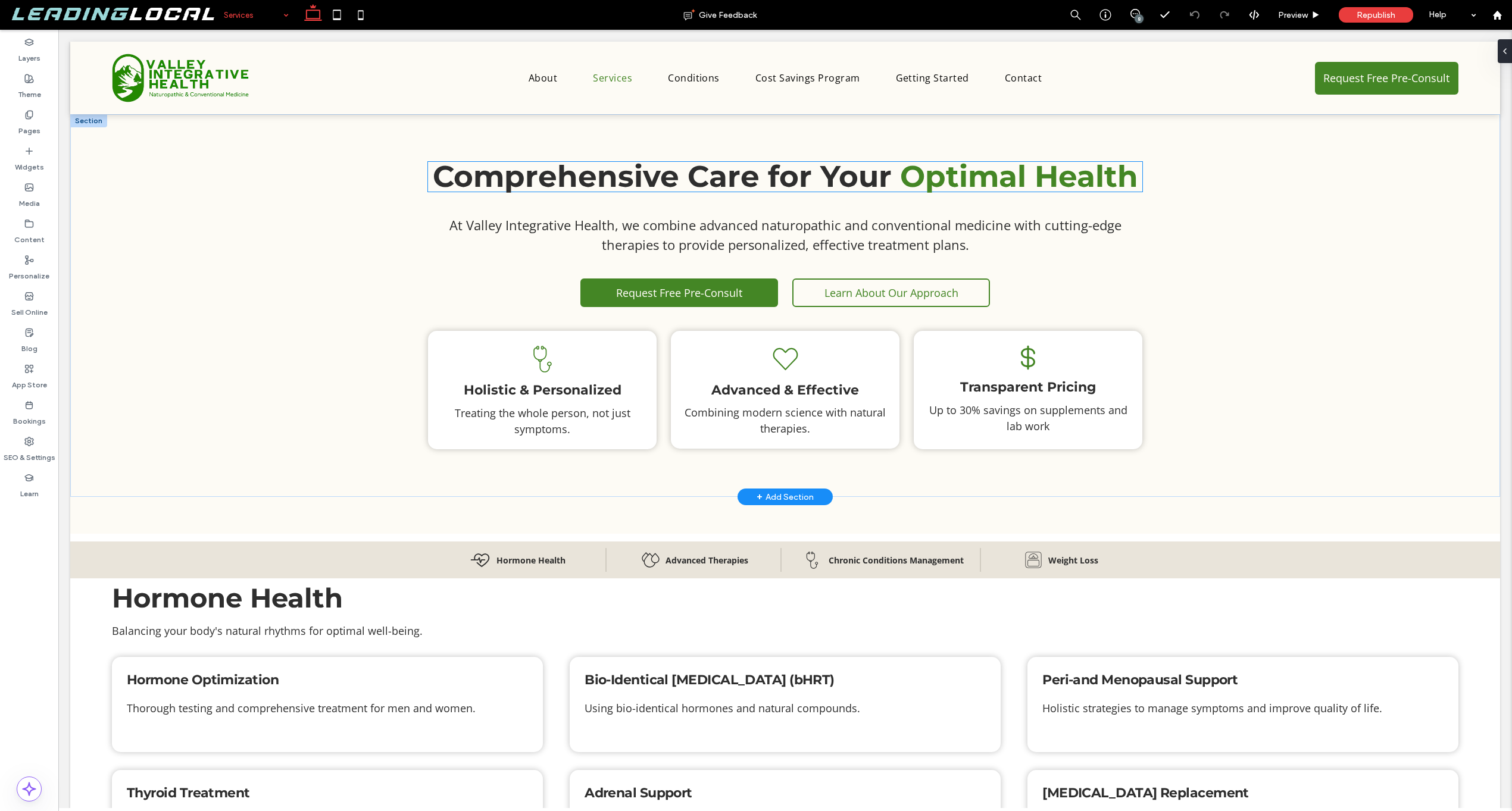
click at [712, 178] on span "Comprehensive Care for Your" at bounding box center [662, 177] width 459 height 36
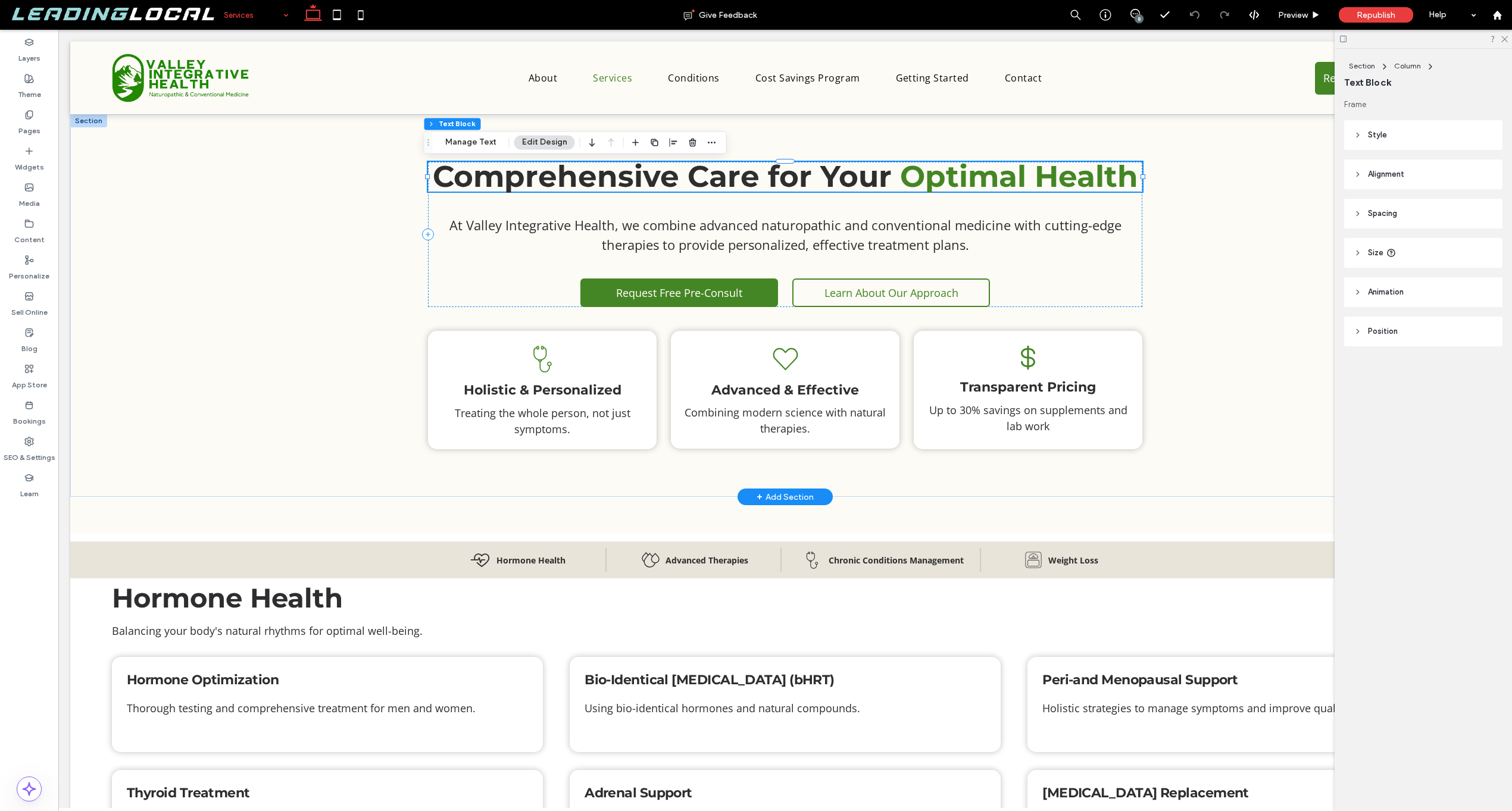
click at [712, 178] on span "Comprehensive Care for Your" at bounding box center [662, 177] width 459 height 36
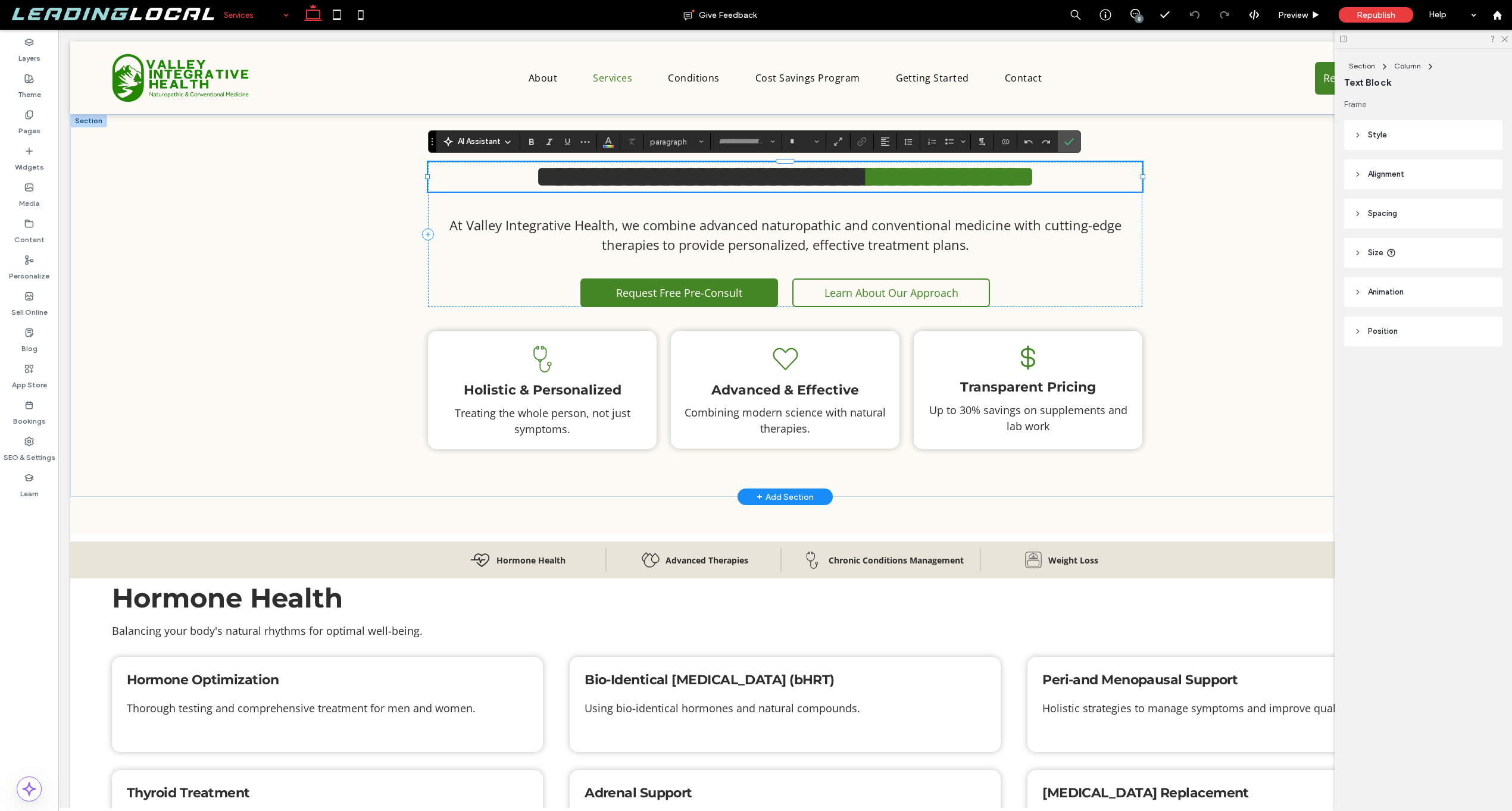
click at [713, 176] on span "**********" at bounding box center [702, 177] width 333 height 29
type input "**********"
type input "**"
click at [713, 176] on span "**********" at bounding box center [702, 177] width 333 height 29
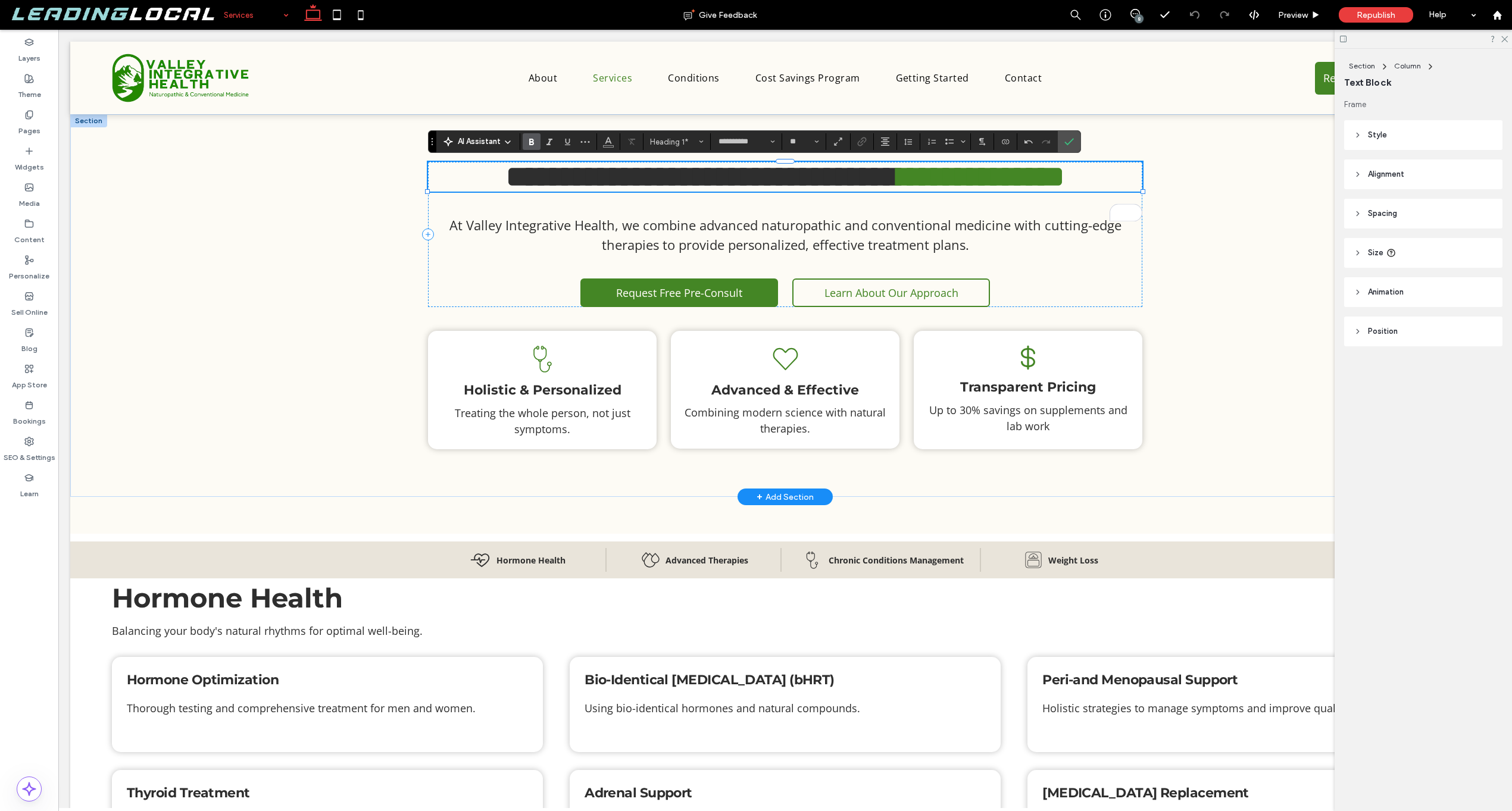
click at [906, 191] on h1 "**********" at bounding box center [785, 177] width 714 height 30
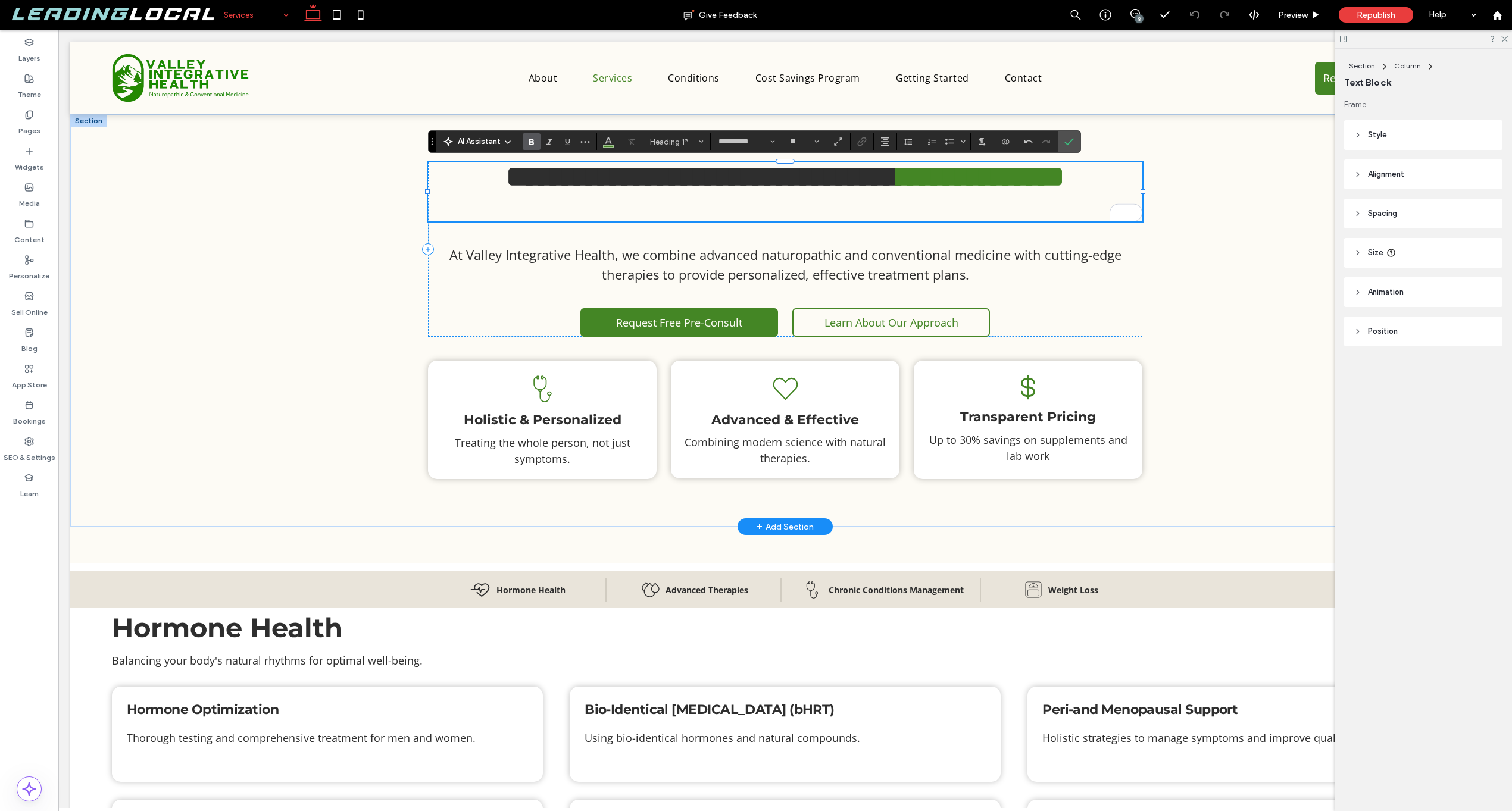
click at [898, 176] on span "**********" at bounding box center [702, 177] width 393 height 29
click at [898, 174] on span "**********" at bounding box center [702, 177] width 393 height 29
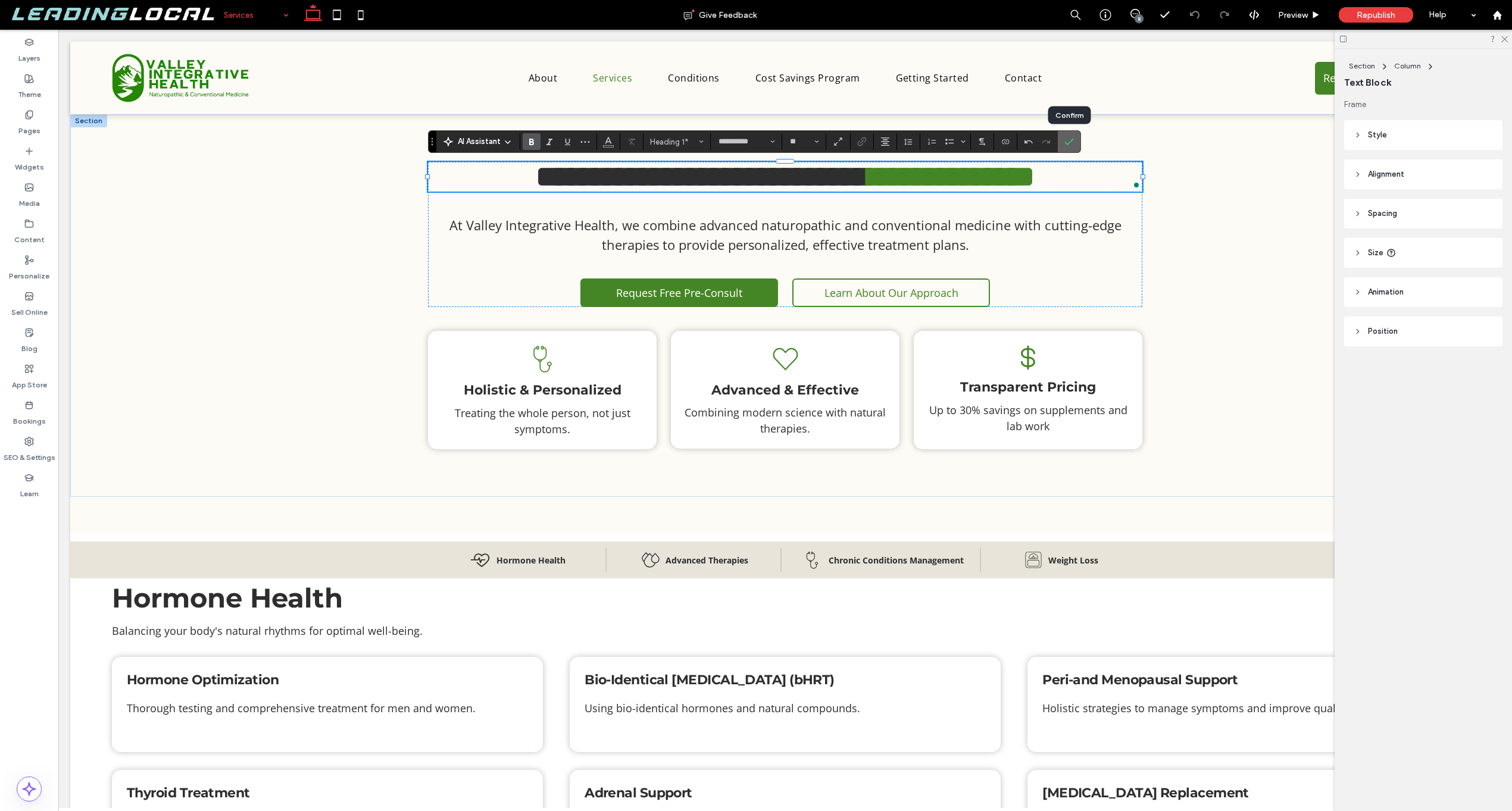
click at [1072, 140] on use "Confirm" at bounding box center [1069, 142] width 10 height 7
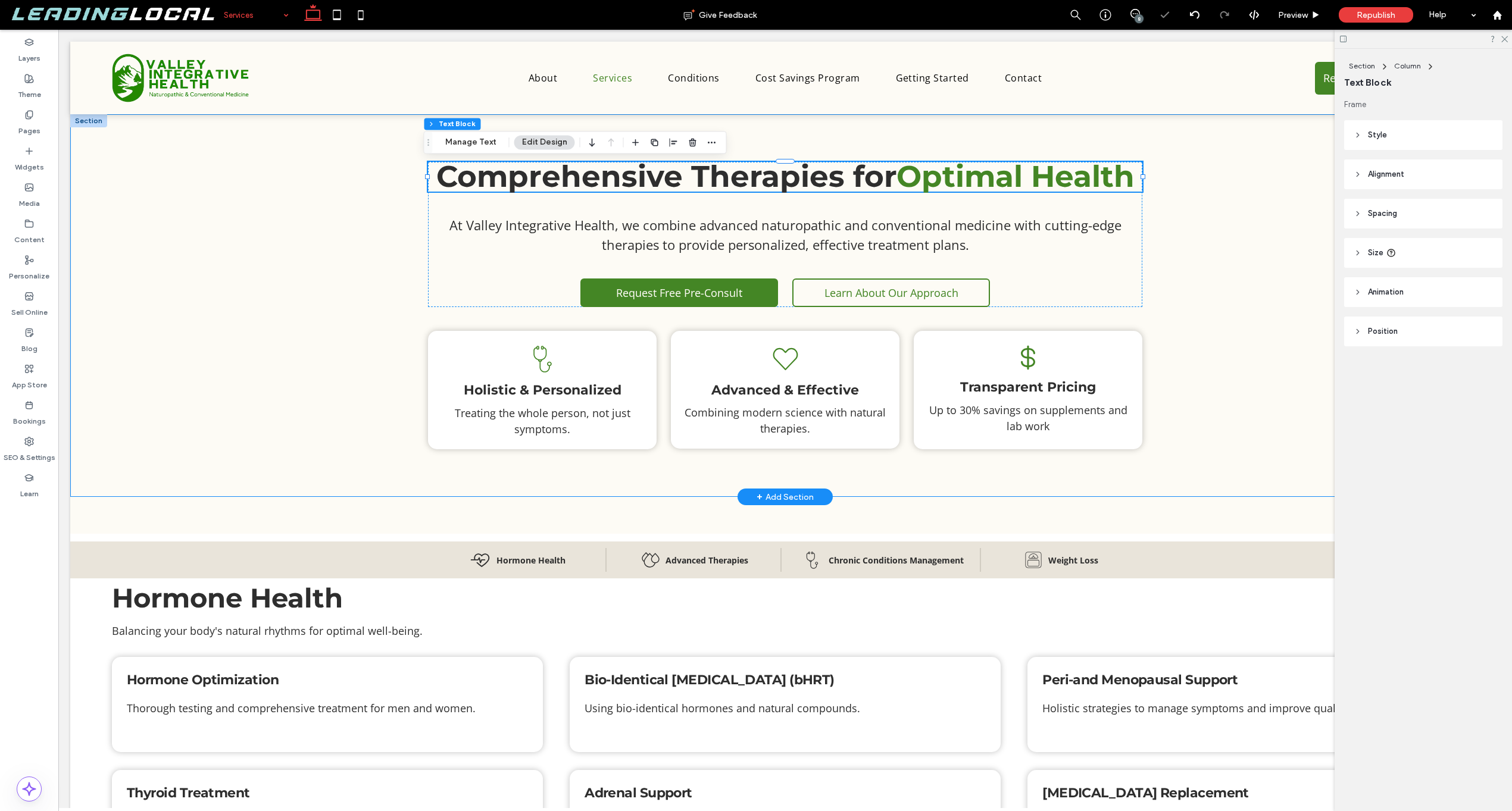
click at [361, 343] on div "Comprehensive Therapies for Optimal Health At Valley Integrative Health, we com…" at bounding box center [784, 305] width 1430 height 382
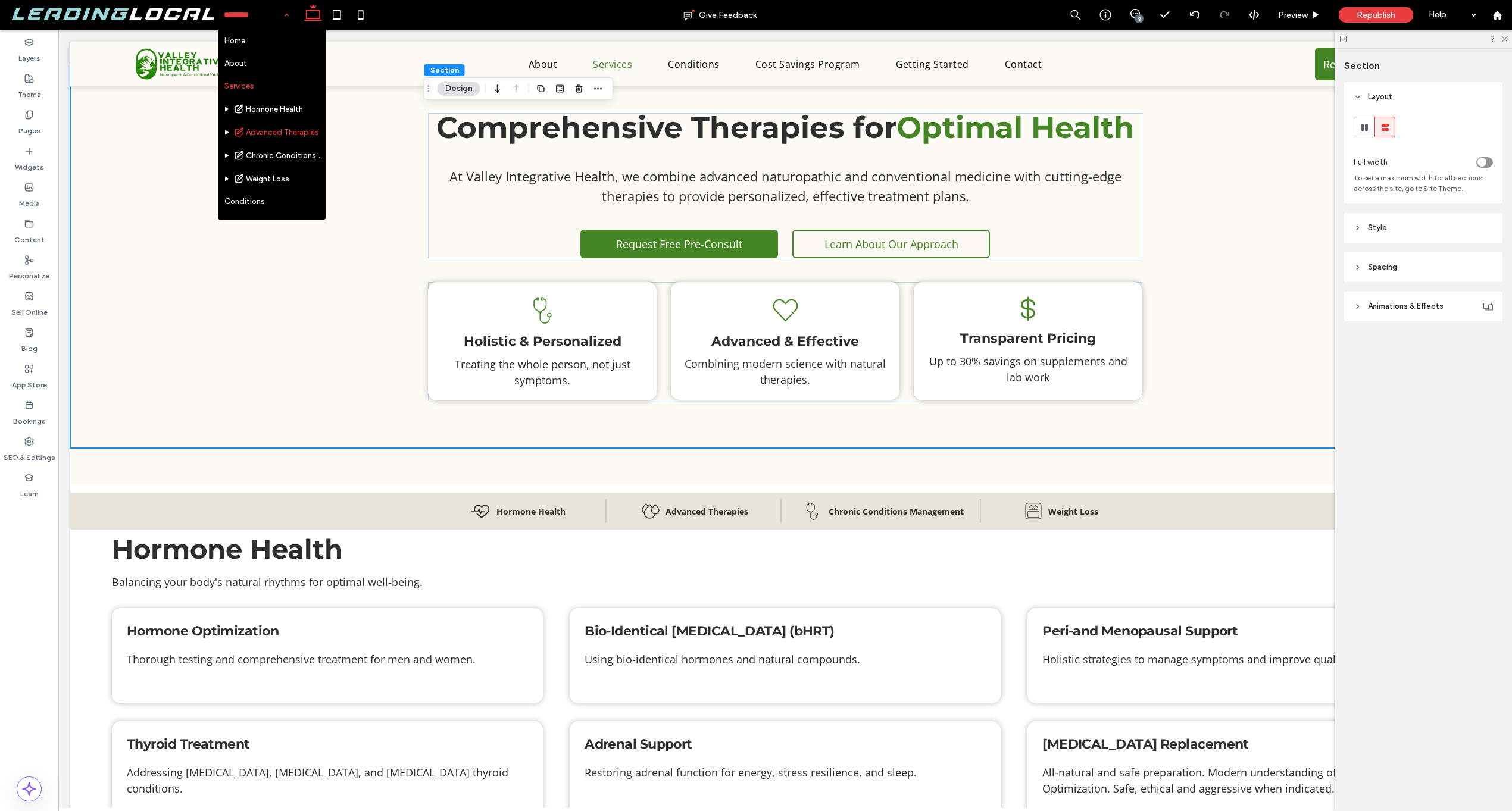
scroll to position [34, 0]
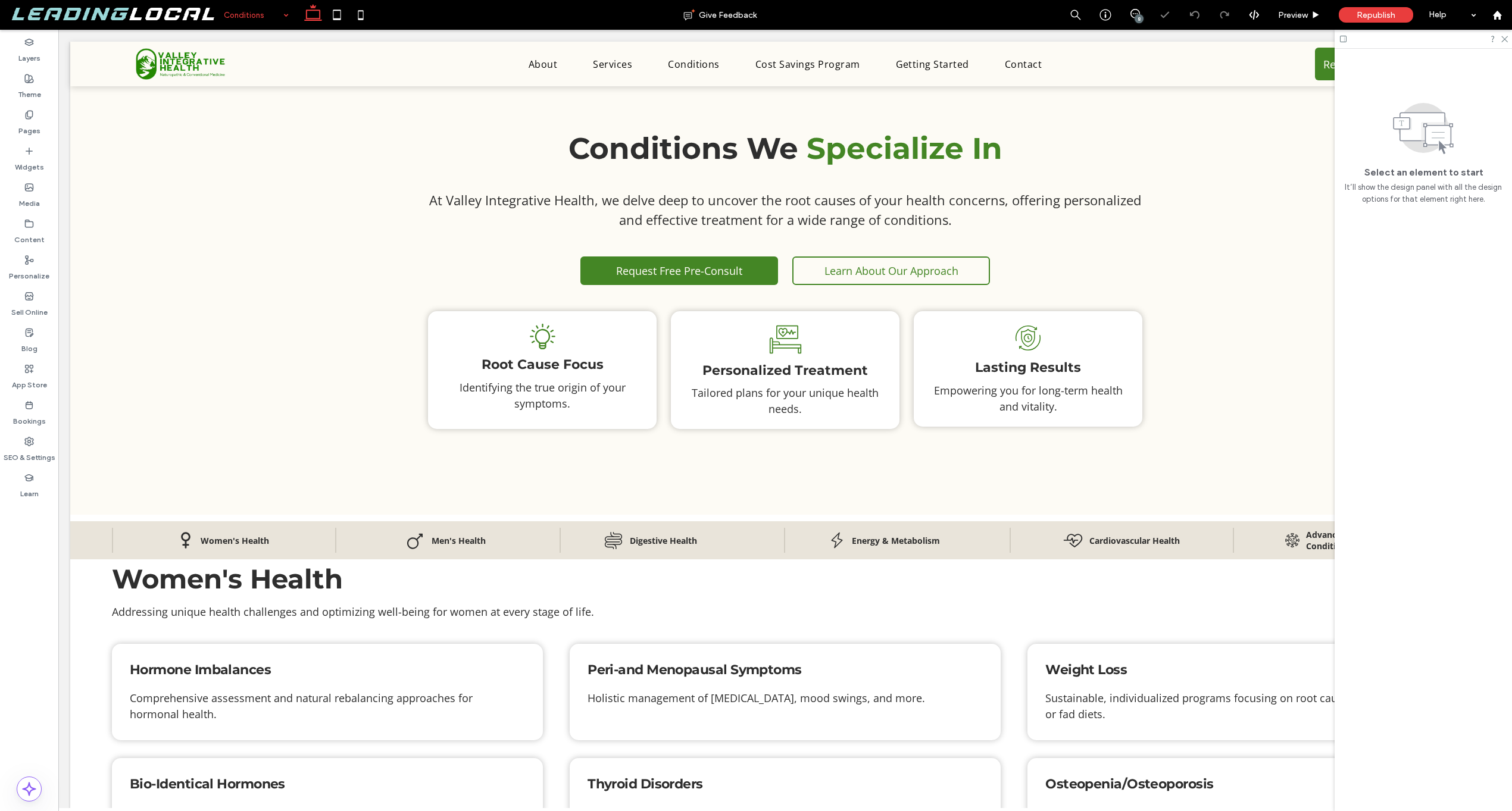
scroll to position [141, 0]
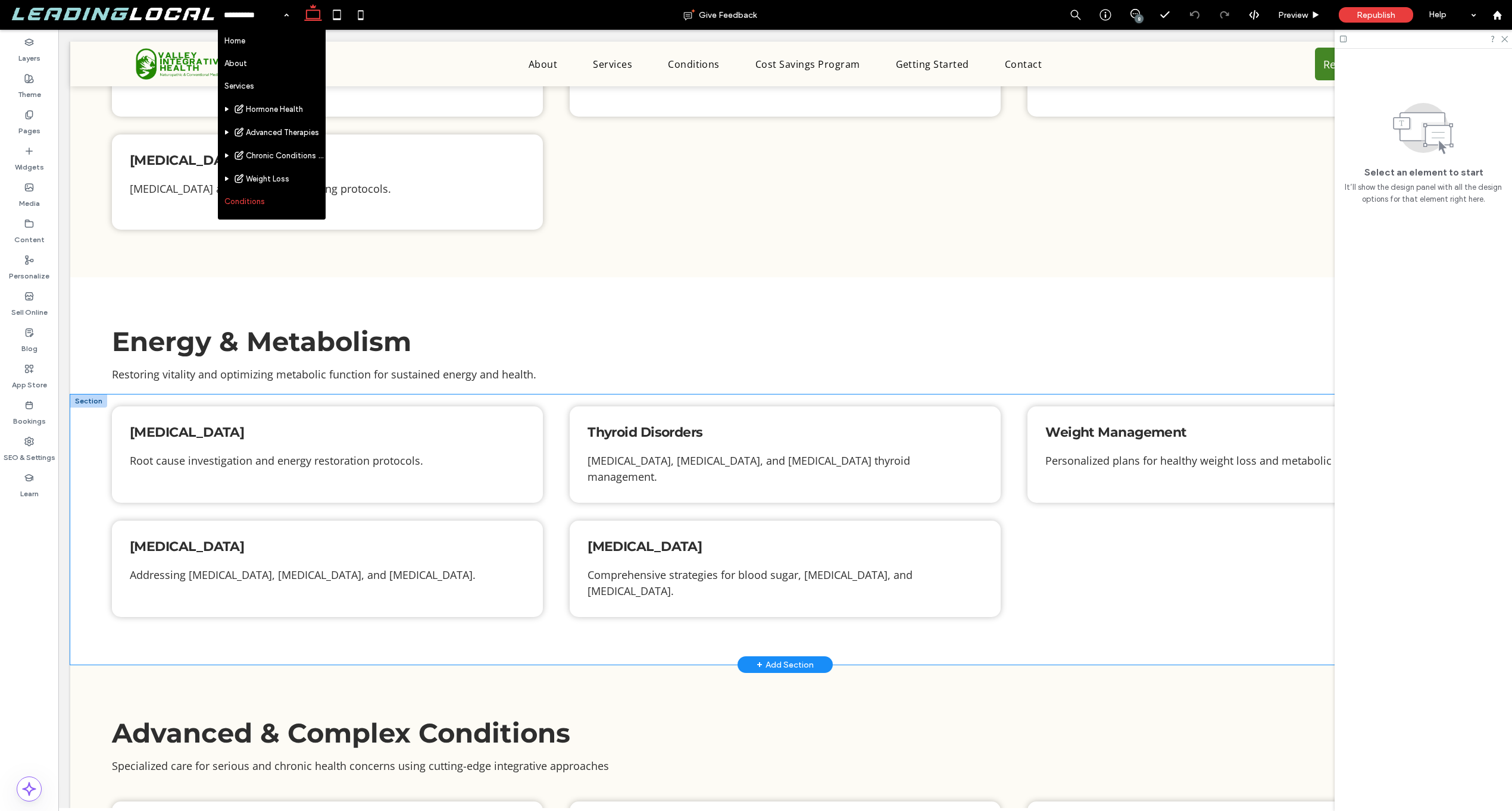
scroll to position [1899, 0]
click at [1511, 14] on div at bounding box center [1497, 14] width 30 height 30
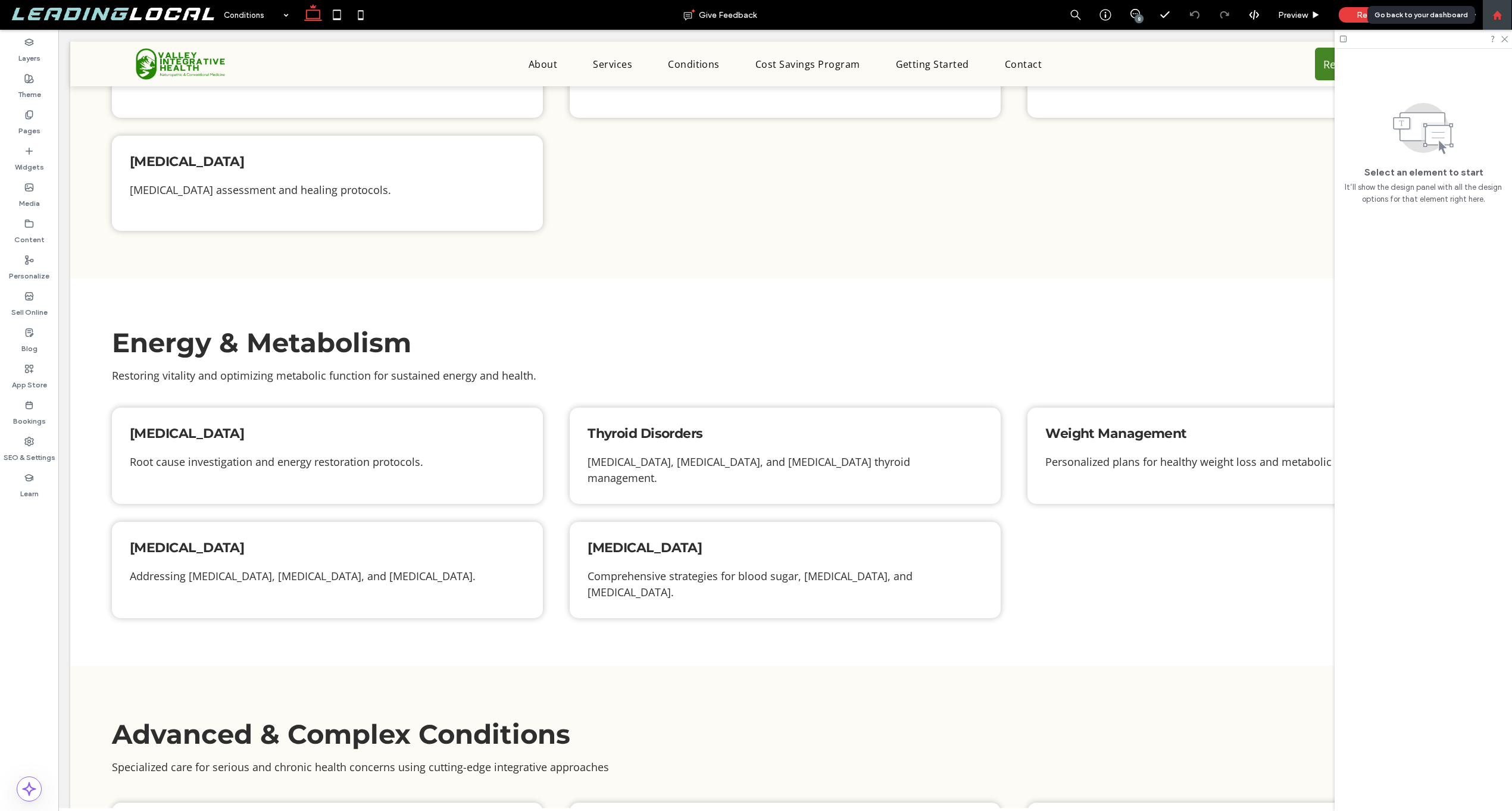
click at [1503, 13] on div at bounding box center [1497, 14] width 29 height 10
